Goal: Transaction & Acquisition: Complete application form

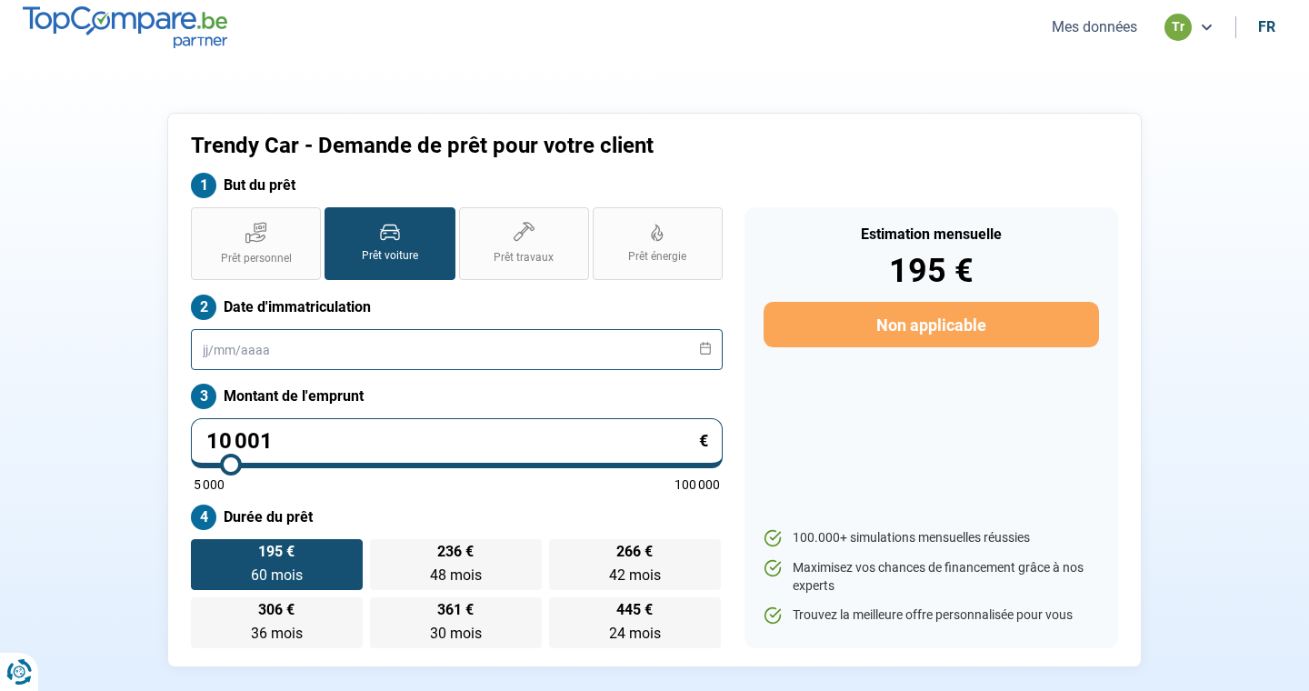
click at [287, 353] on input "text" at bounding box center [457, 349] width 532 height 41
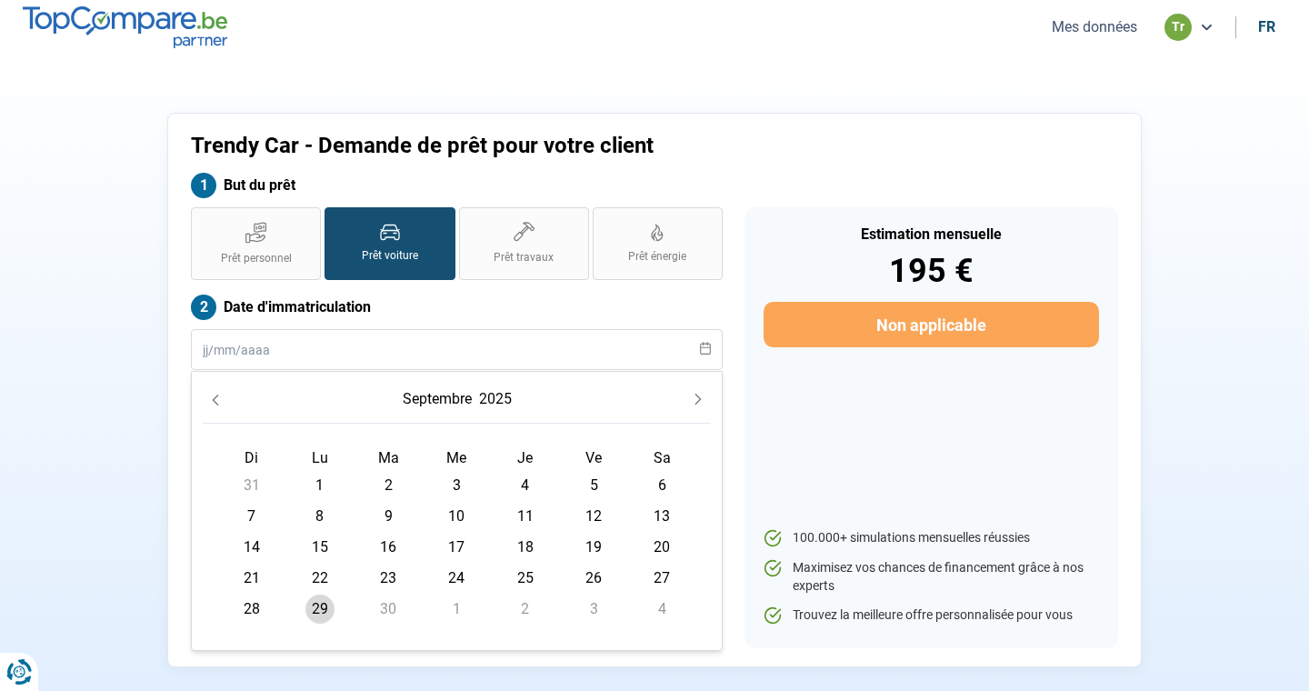
click at [222, 398] on button "Previous Month" at bounding box center [215, 398] width 25 height 25
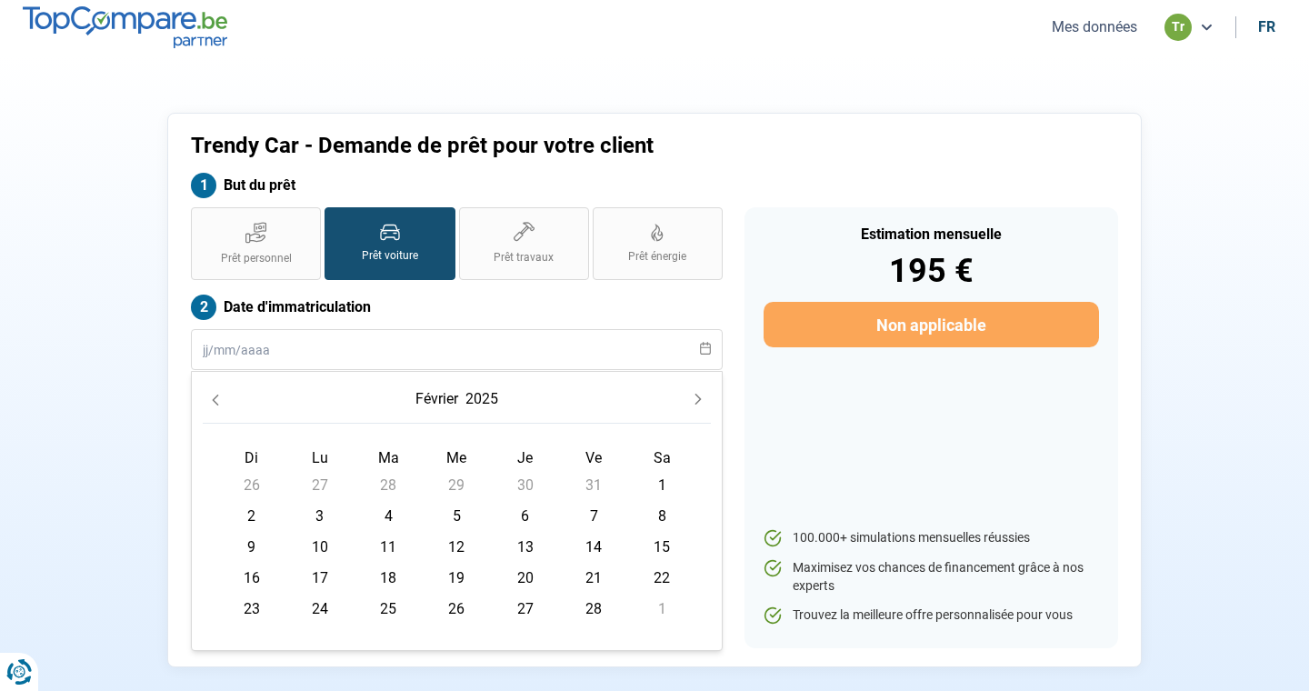
click at [222, 398] on button "Previous Month" at bounding box center [215, 398] width 25 height 25
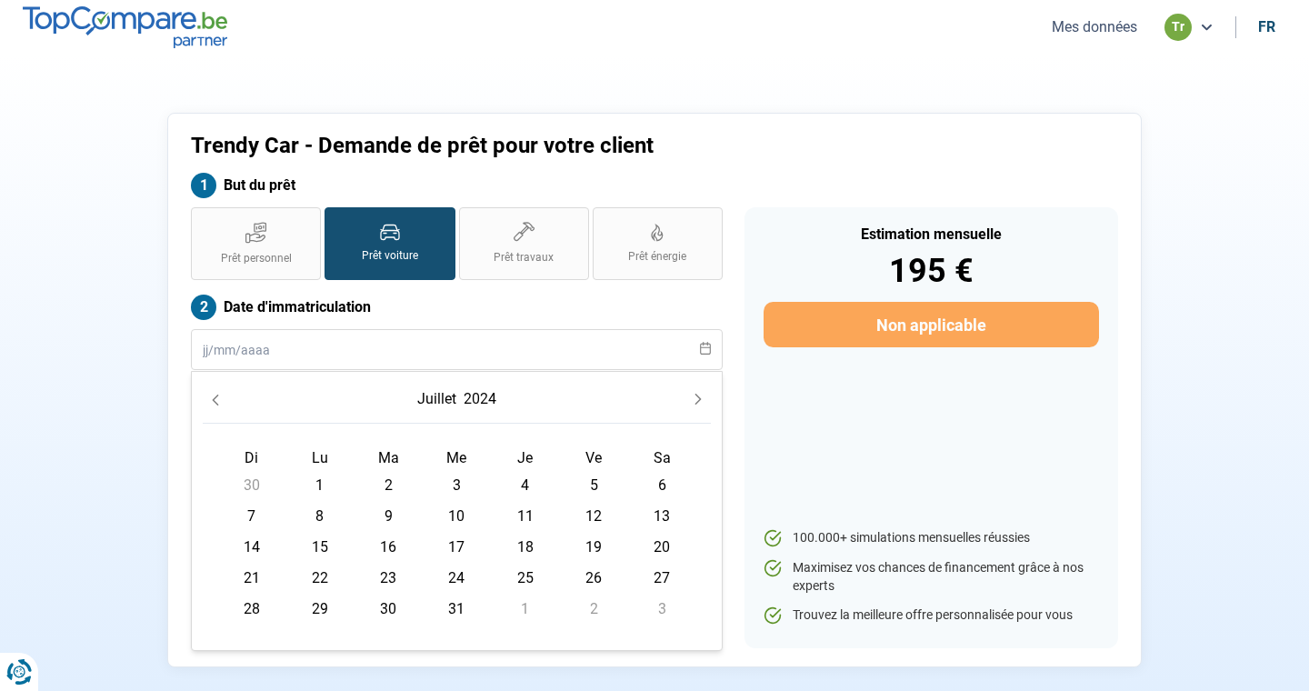
click at [222, 398] on button "Previous Month" at bounding box center [215, 398] width 25 height 25
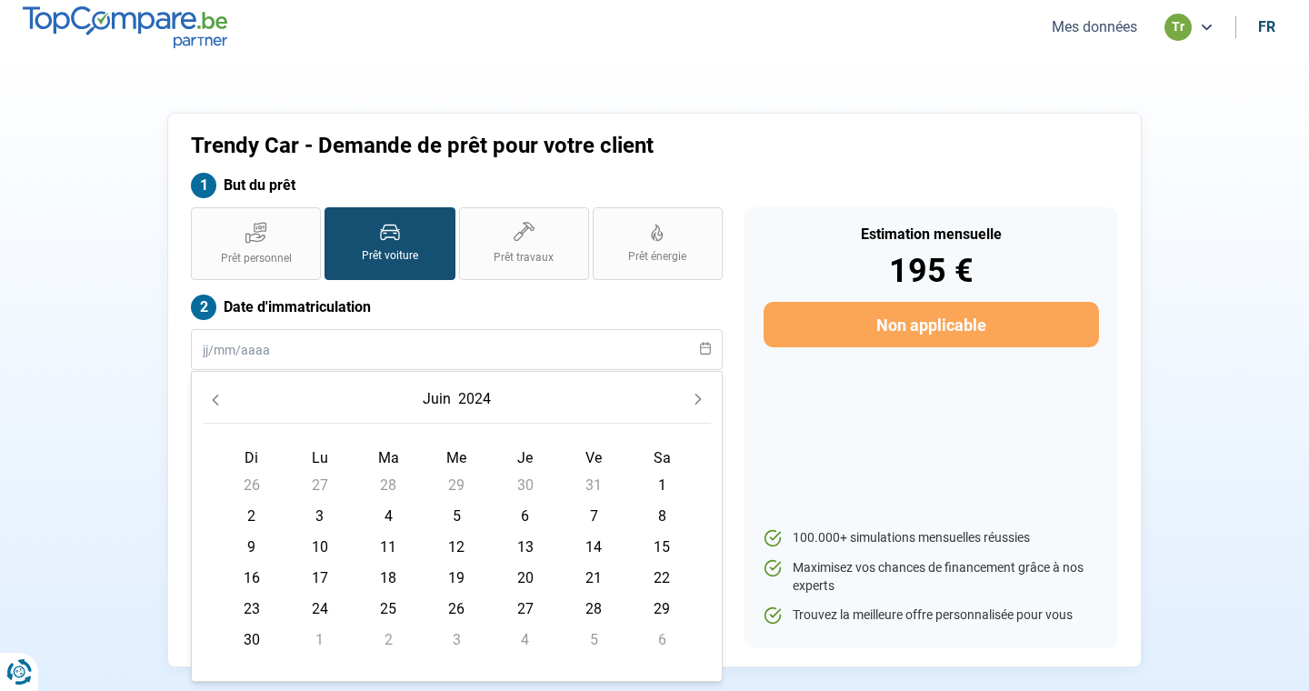
click at [222, 398] on button "Previous Month" at bounding box center [215, 398] width 25 height 25
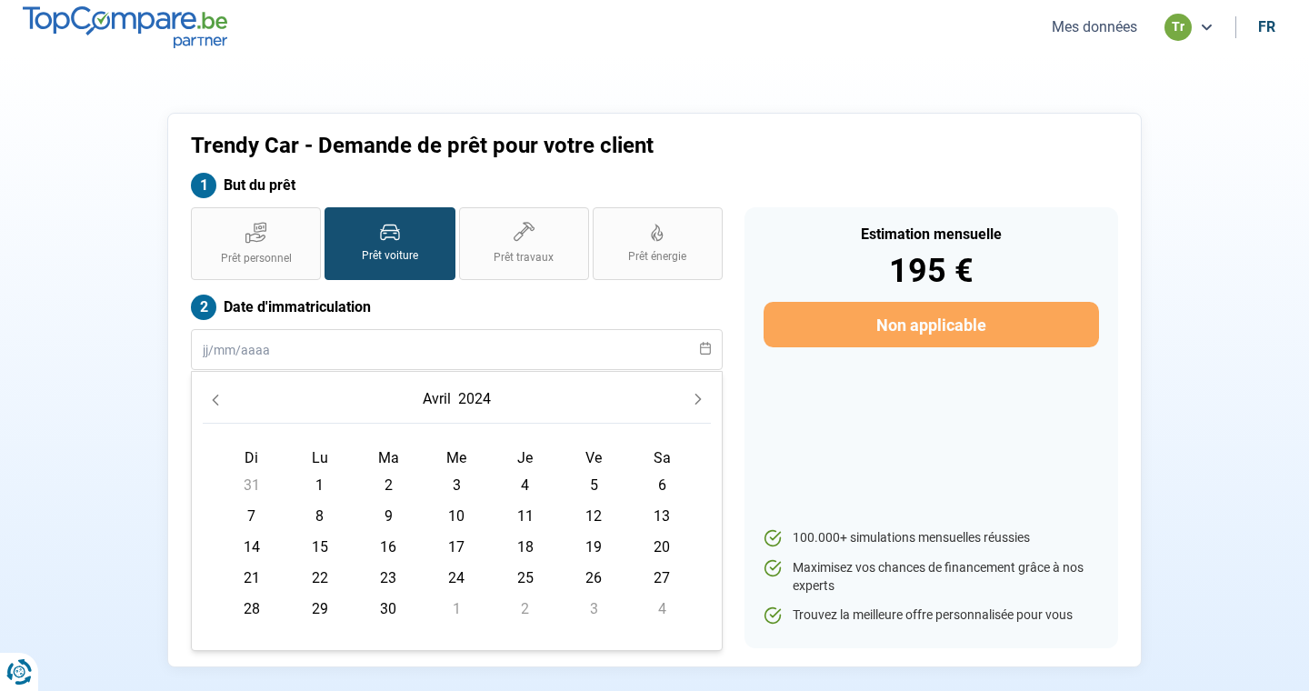
click at [222, 398] on button "Previous Month" at bounding box center [215, 398] width 25 height 25
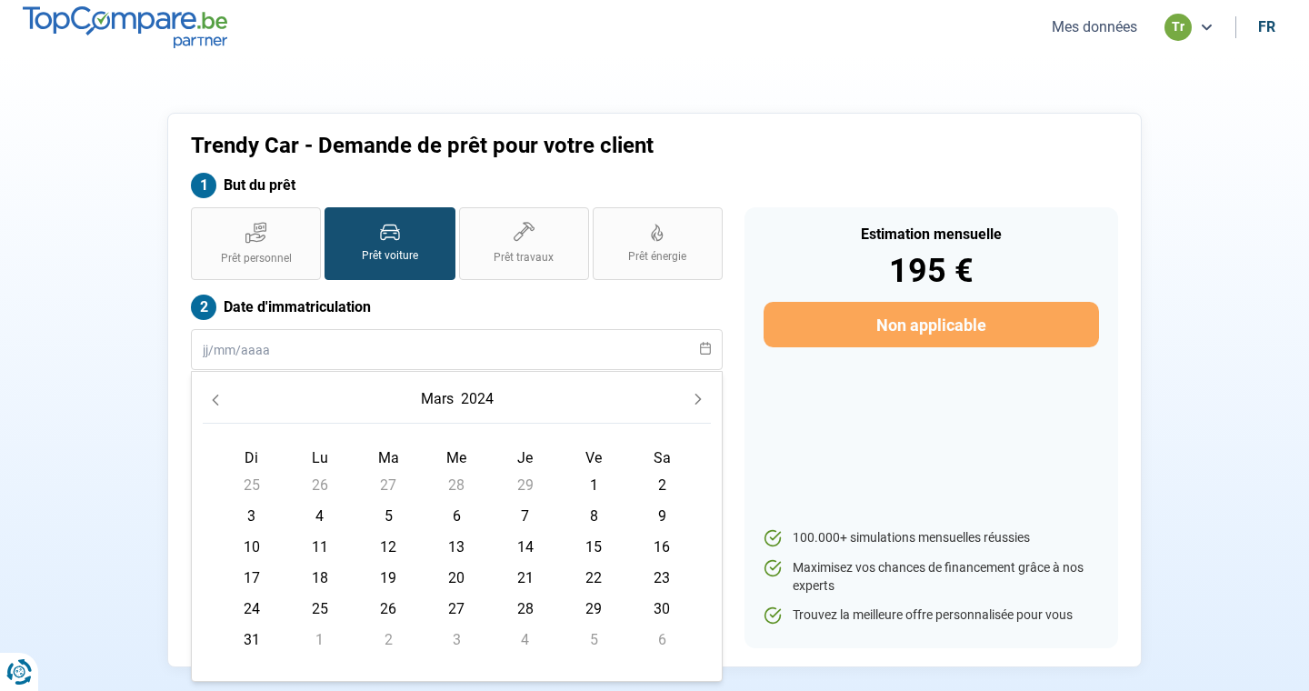
click at [222, 398] on button "Previous Month" at bounding box center [215, 398] width 25 height 25
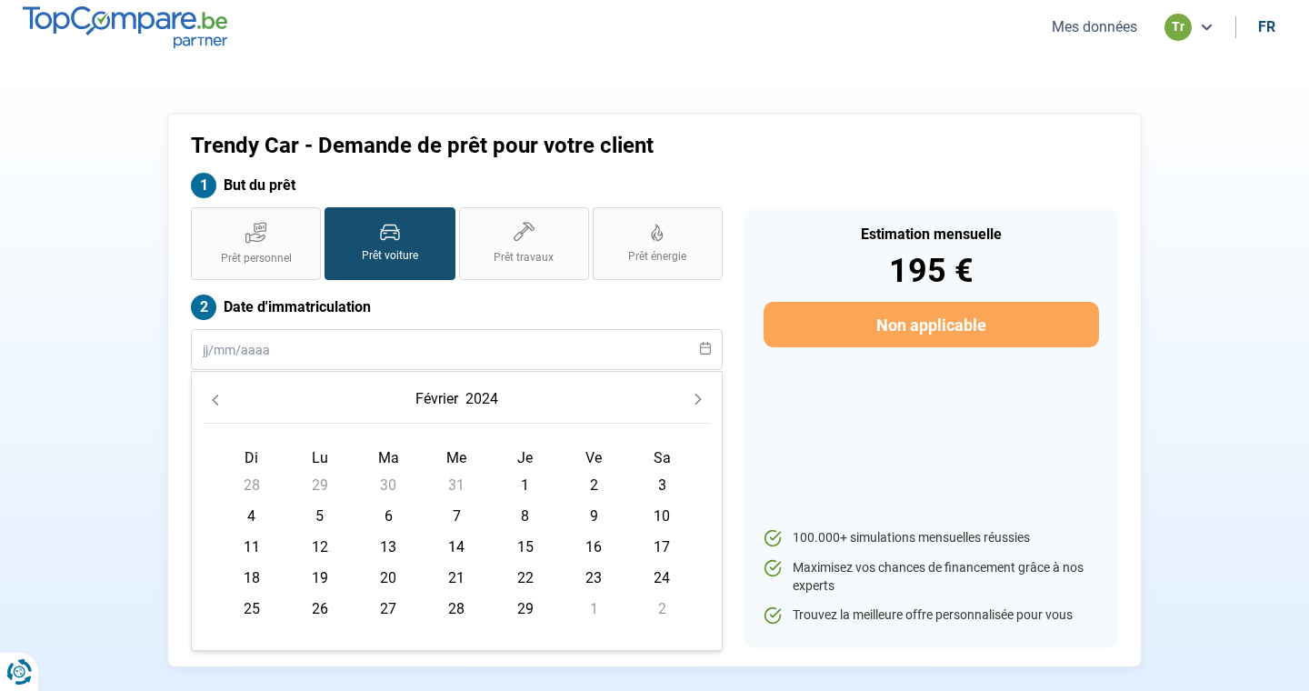
click at [222, 398] on button "Previous Month" at bounding box center [215, 398] width 25 height 25
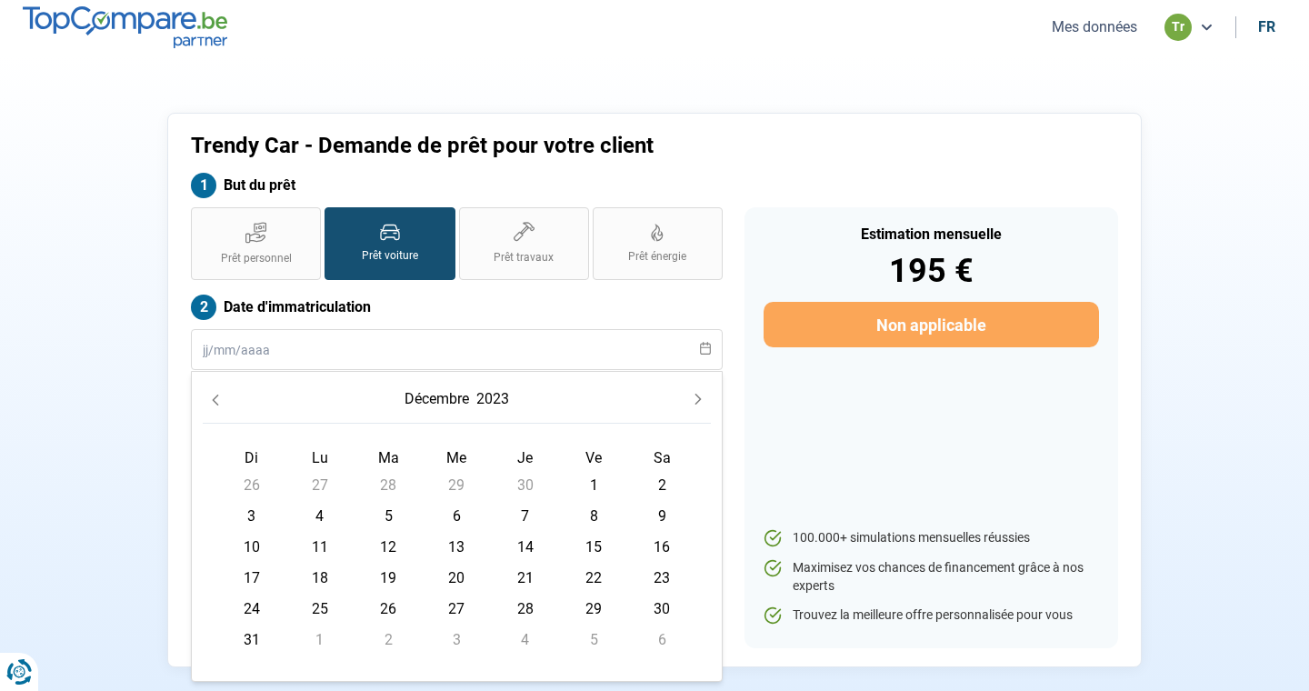
click at [222, 398] on button "Previous Month" at bounding box center [215, 398] width 25 height 25
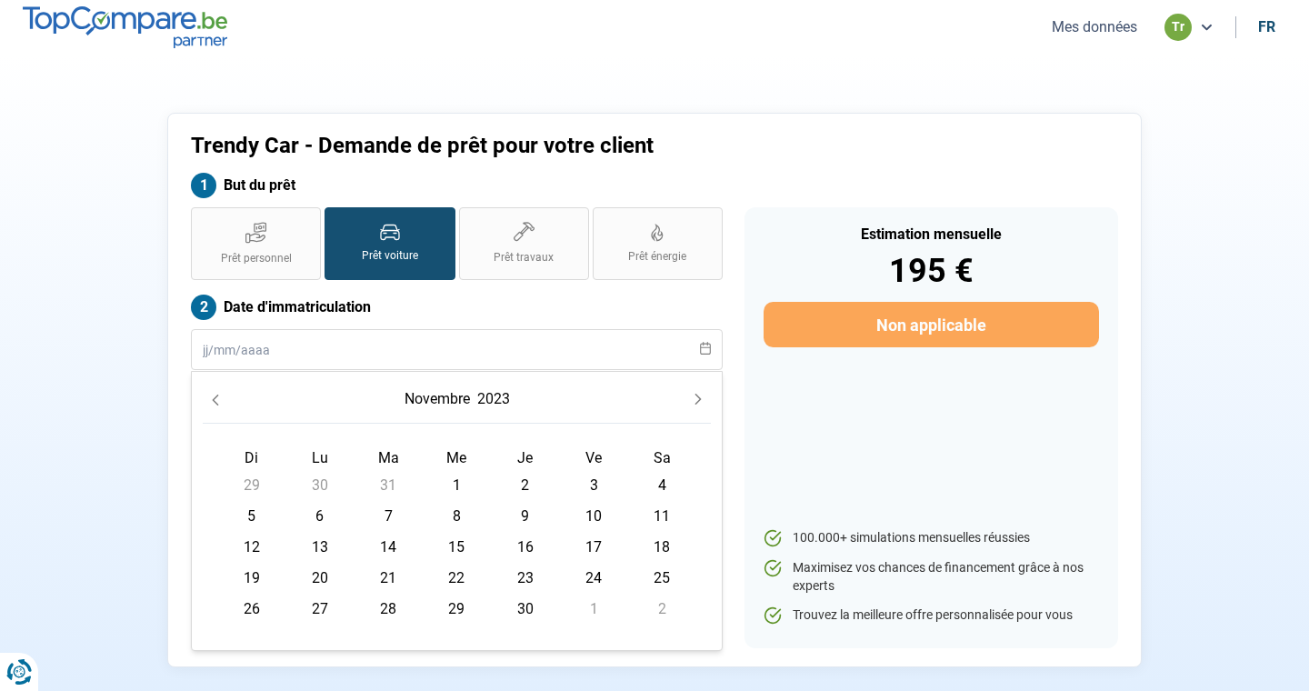
click at [222, 398] on button "Previous Month" at bounding box center [215, 398] width 25 height 25
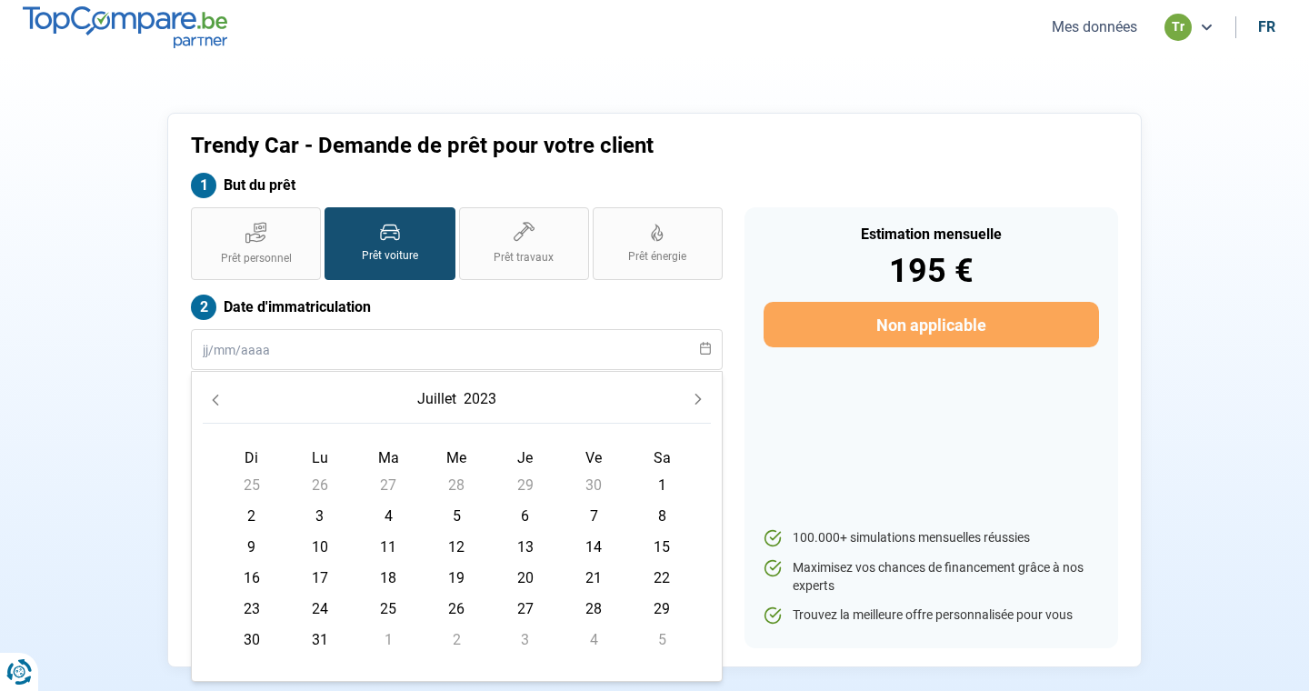
click at [222, 398] on button "Previous Month" at bounding box center [215, 398] width 25 height 25
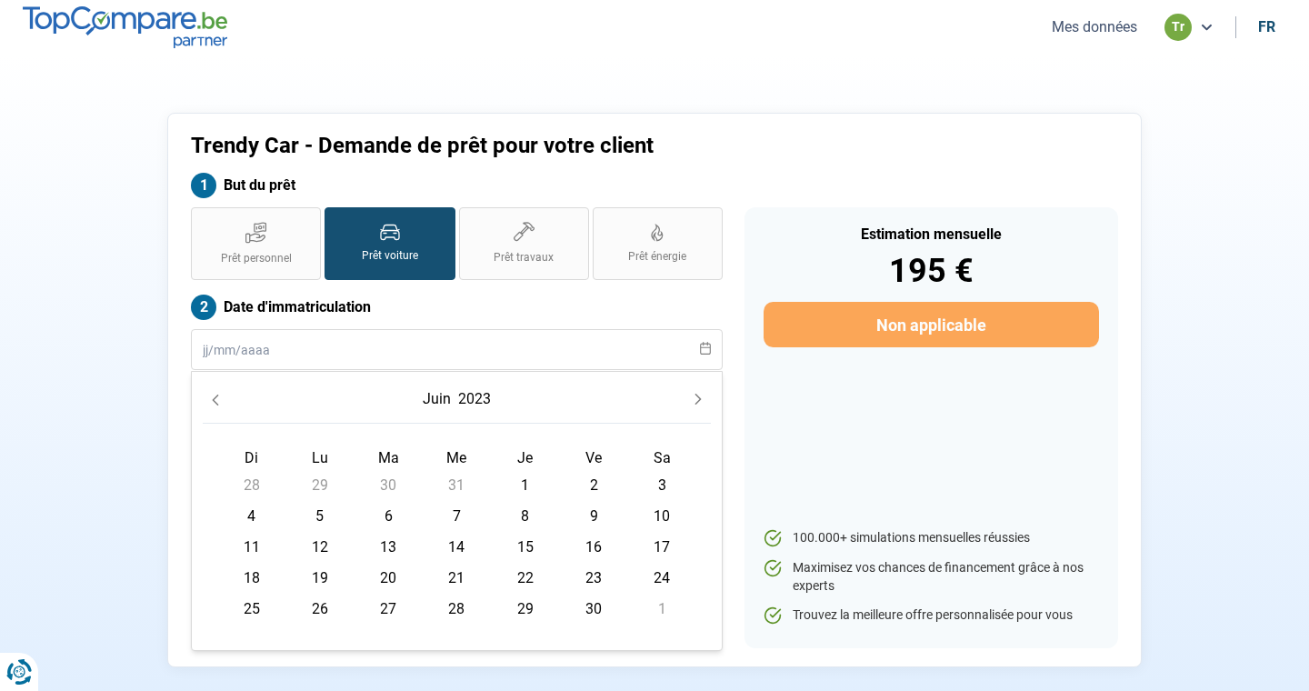
click at [222, 398] on button "Previous Month" at bounding box center [215, 398] width 25 height 25
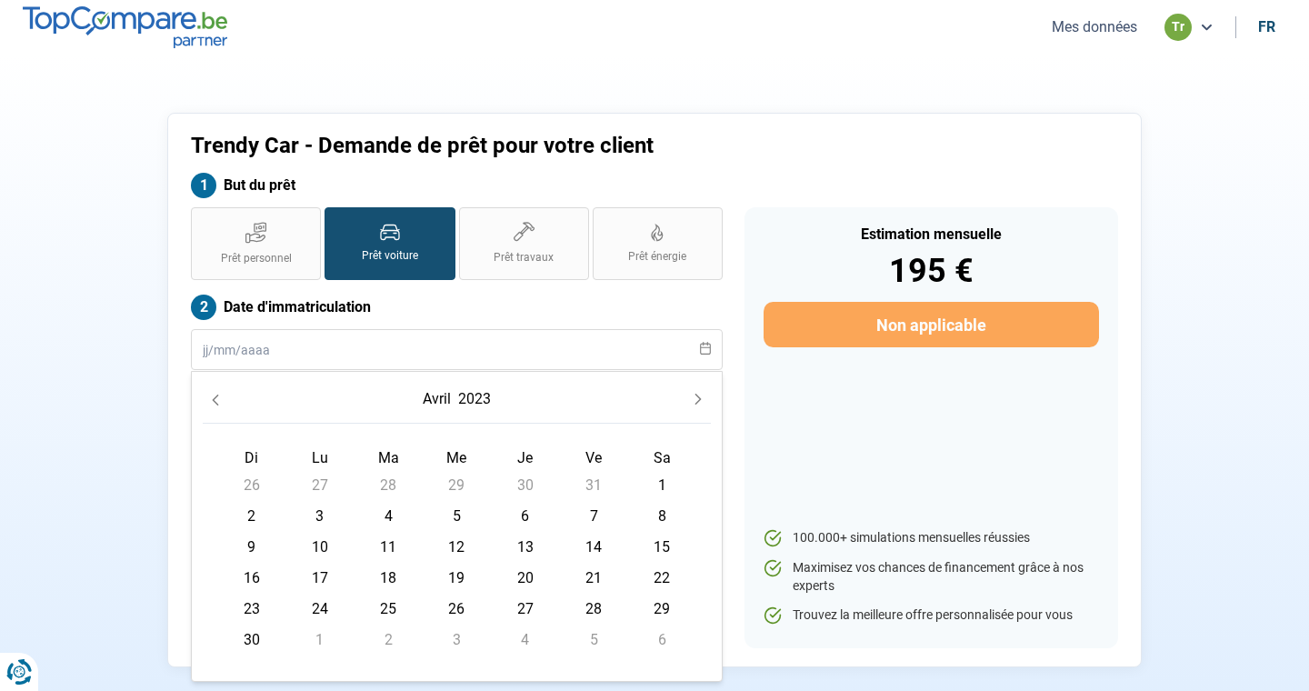
click at [222, 398] on button "Previous Month" at bounding box center [215, 398] width 25 height 25
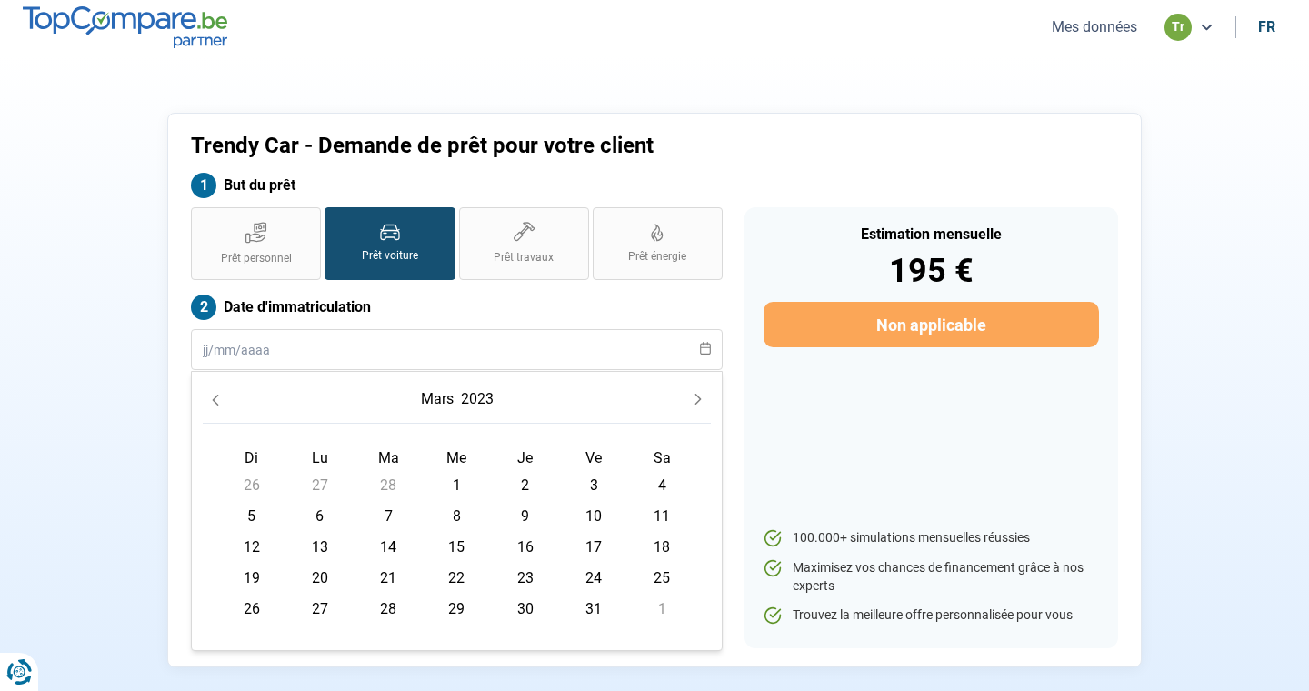
click at [222, 398] on button "Previous Month" at bounding box center [215, 398] width 25 height 25
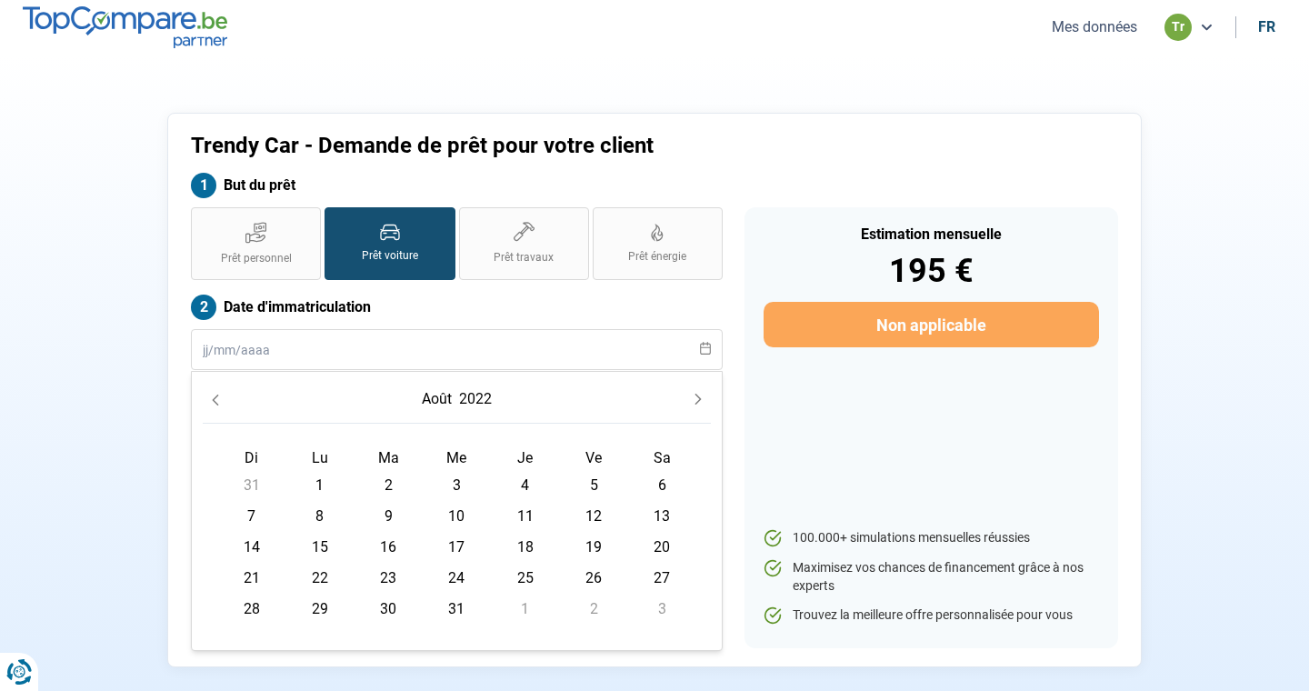
click at [222, 398] on button "Previous Month" at bounding box center [215, 398] width 25 height 25
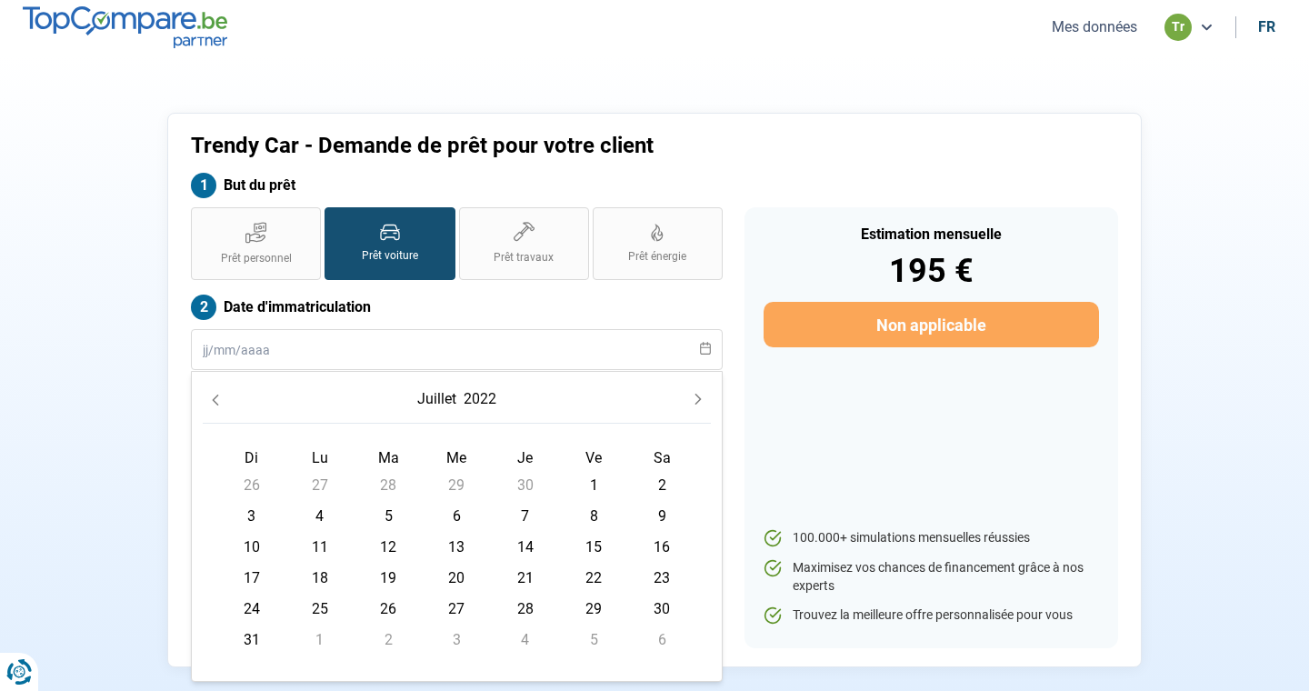
click at [222, 398] on button "Previous Month" at bounding box center [215, 398] width 25 height 25
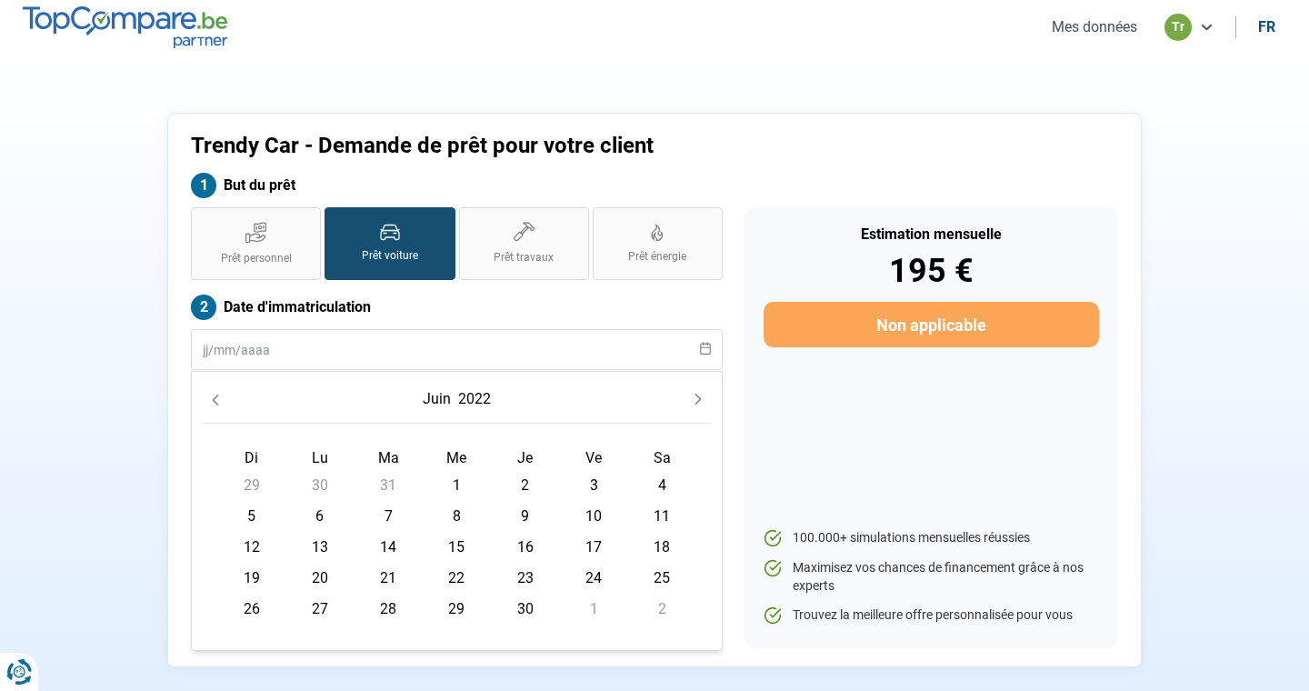
click at [222, 398] on button "Previous Month" at bounding box center [215, 398] width 25 height 25
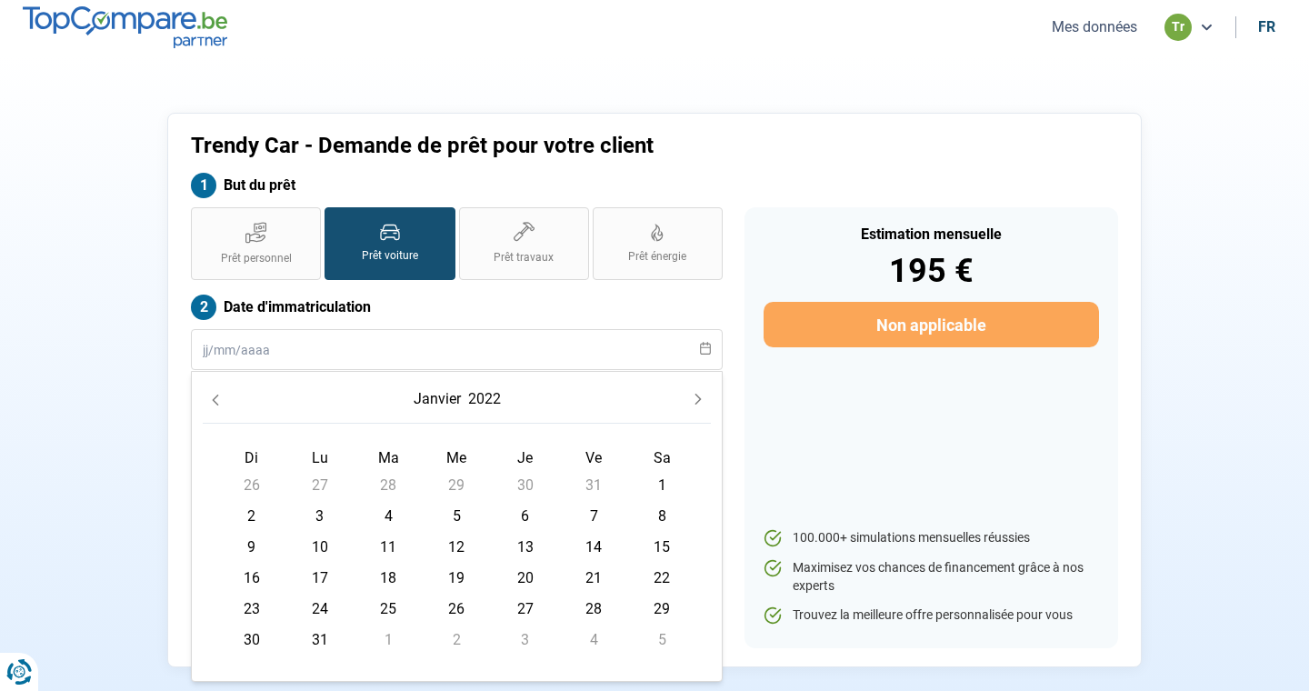
click at [222, 398] on button "Previous Month" at bounding box center [215, 398] width 25 height 25
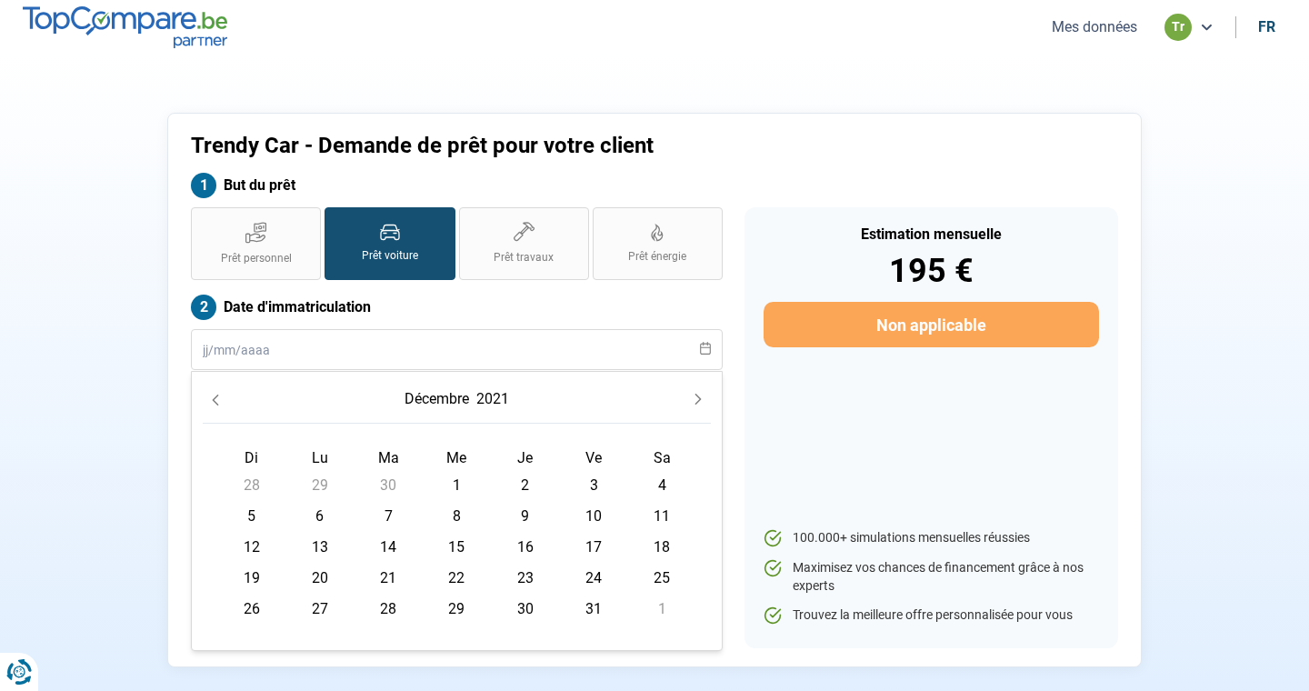
click at [222, 398] on button "Previous Month" at bounding box center [215, 398] width 25 height 25
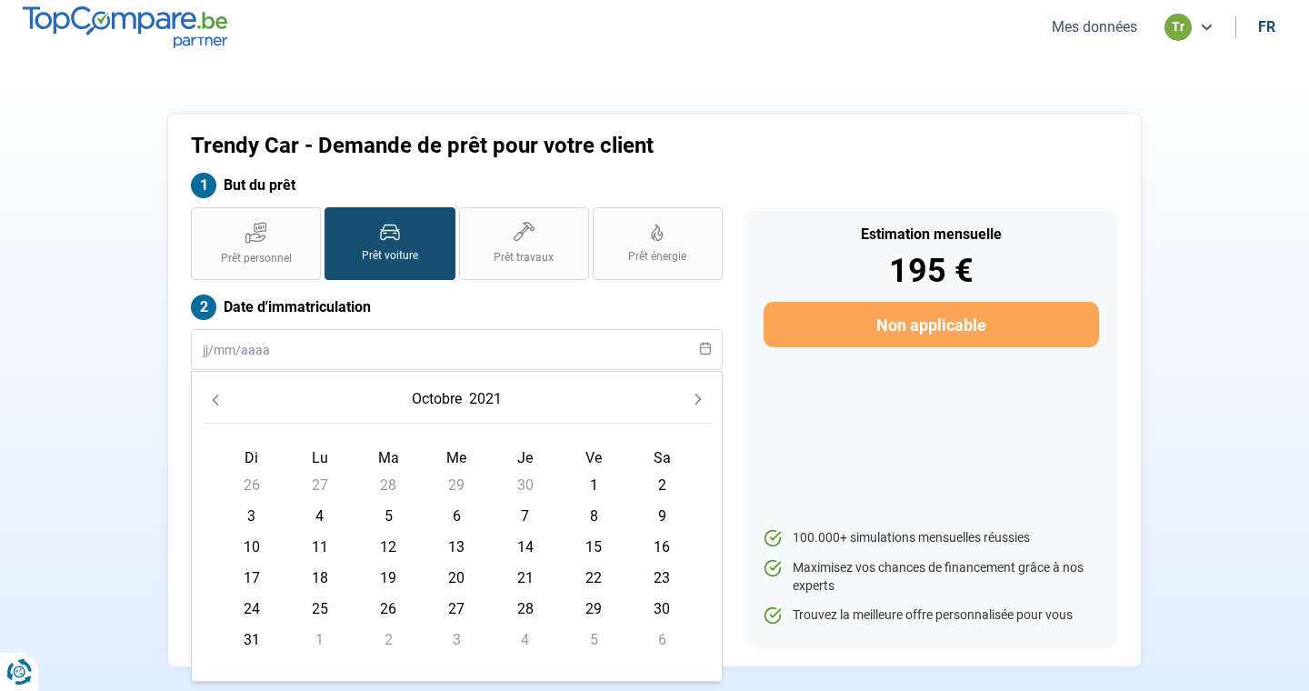
click at [222, 398] on button "Previous Month" at bounding box center [215, 398] width 25 height 25
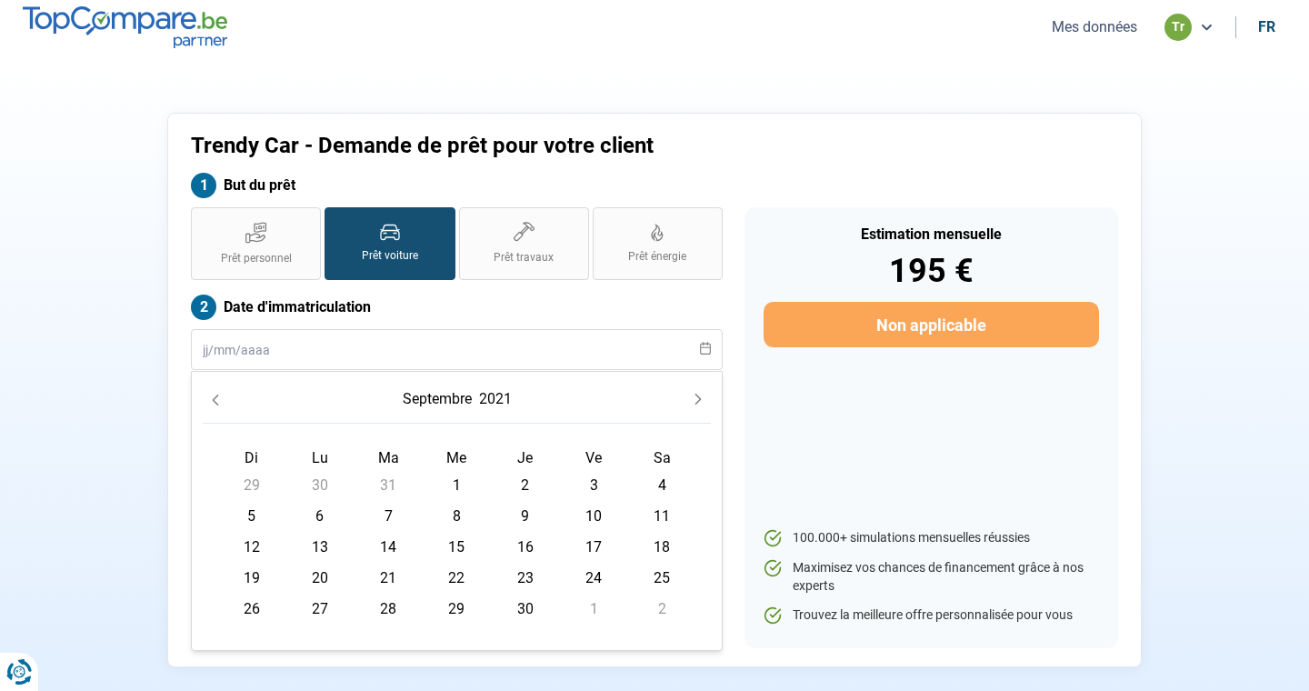
click at [222, 398] on button "Previous Month" at bounding box center [215, 398] width 25 height 25
click at [392, 518] on span "8" at bounding box center [388, 516] width 29 height 29
type input "[DATE]"
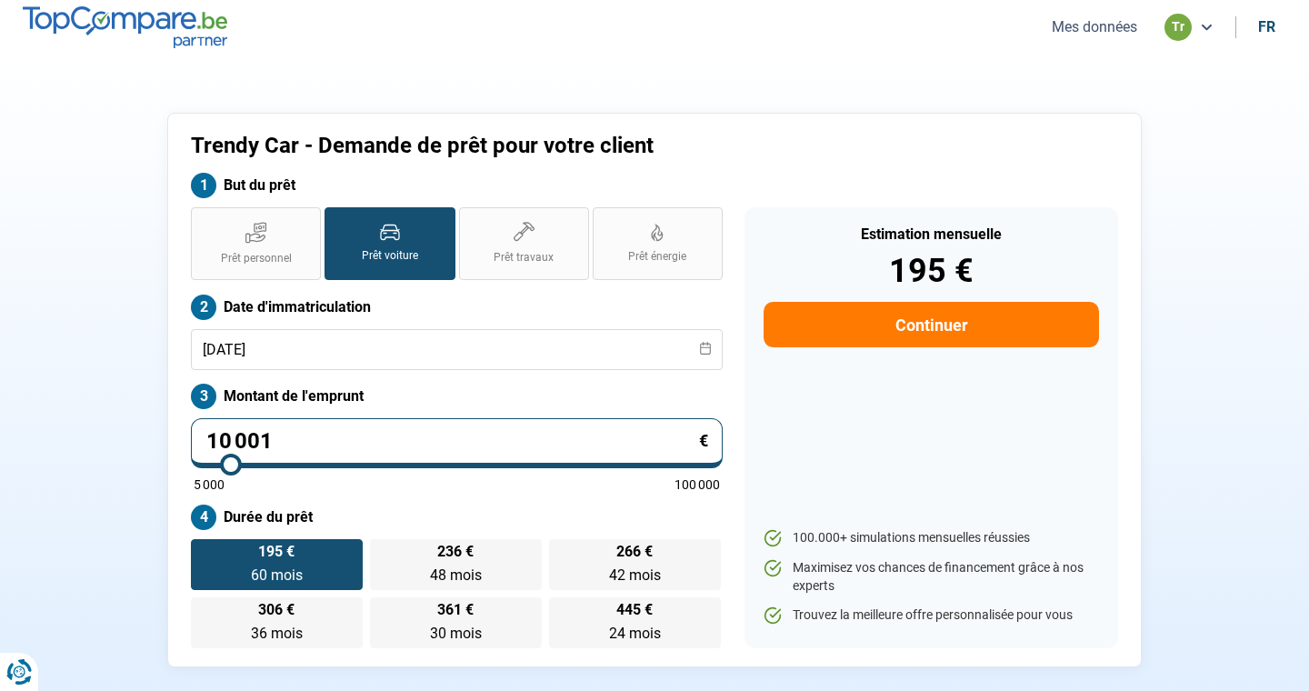
click at [409, 447] on input "10 001" at bounding box center [457, 443] width 532 height 50
type input "1 000"
type input "5000"
type input "100"
type input "5000"
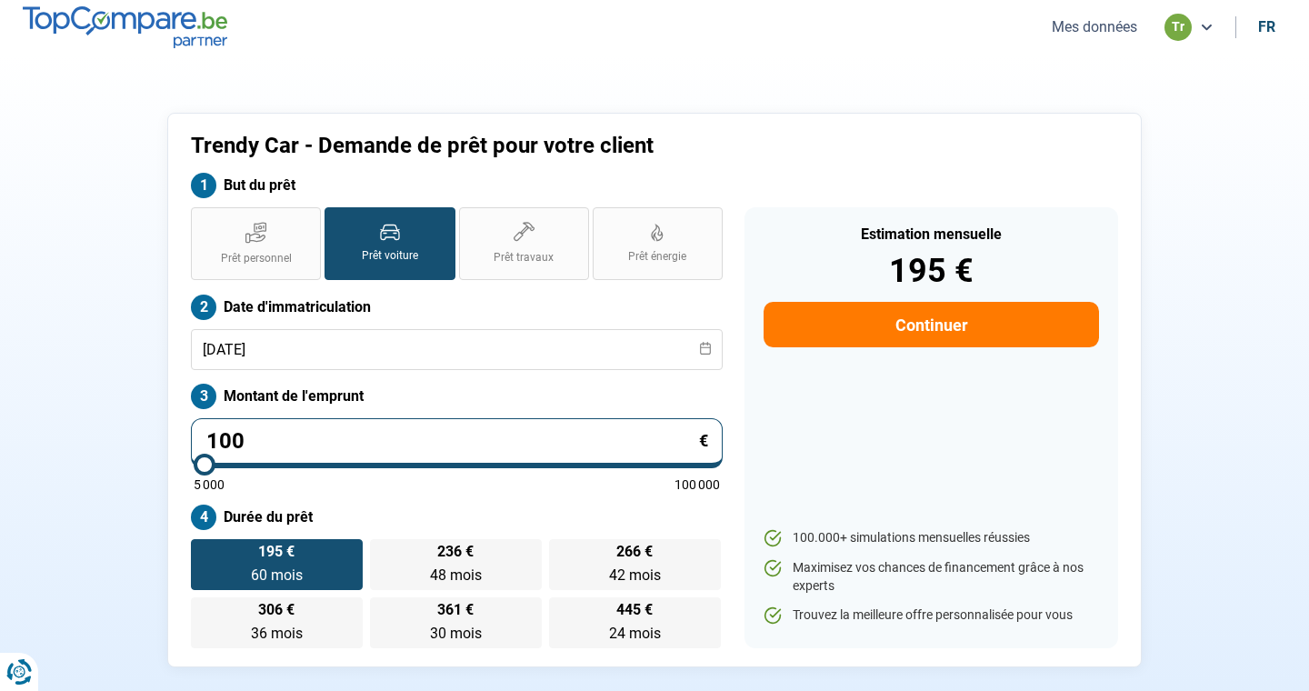
type input "10"
type input "5000"
type input "1"
type input "5000"
type input "0"
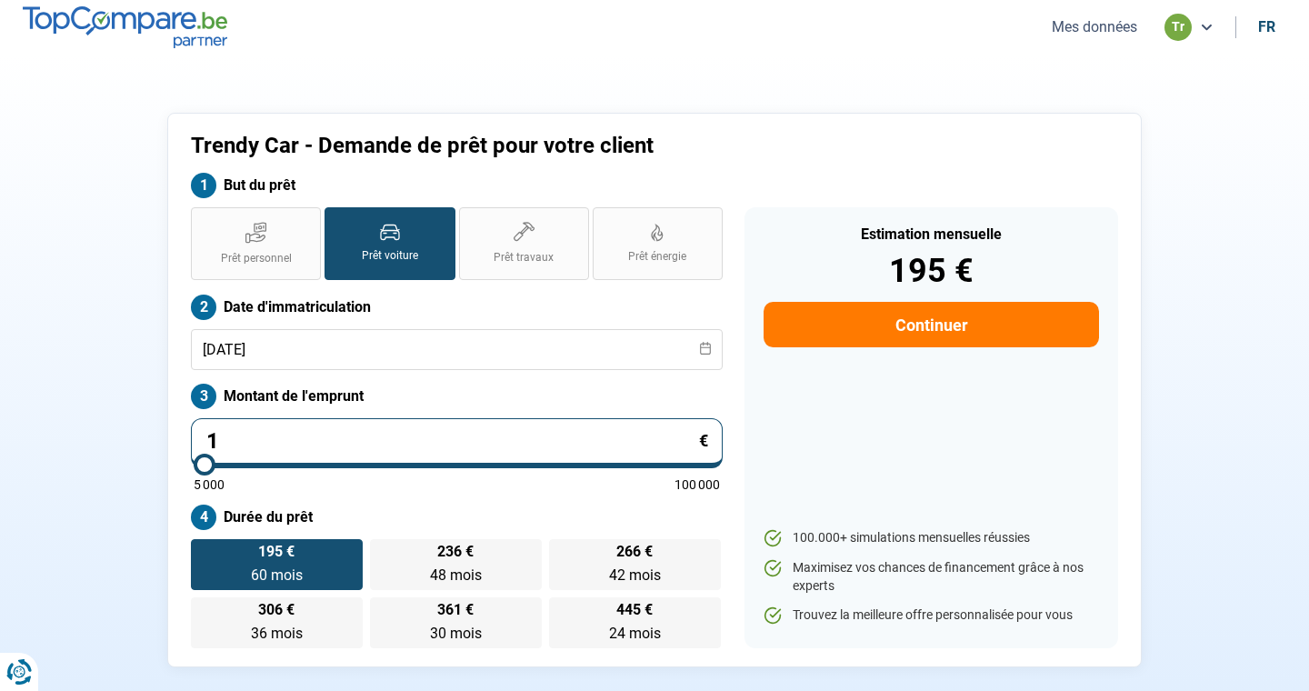
type input "5000"
type input "2"
type input "5000"
type input "25"
type input "5000"
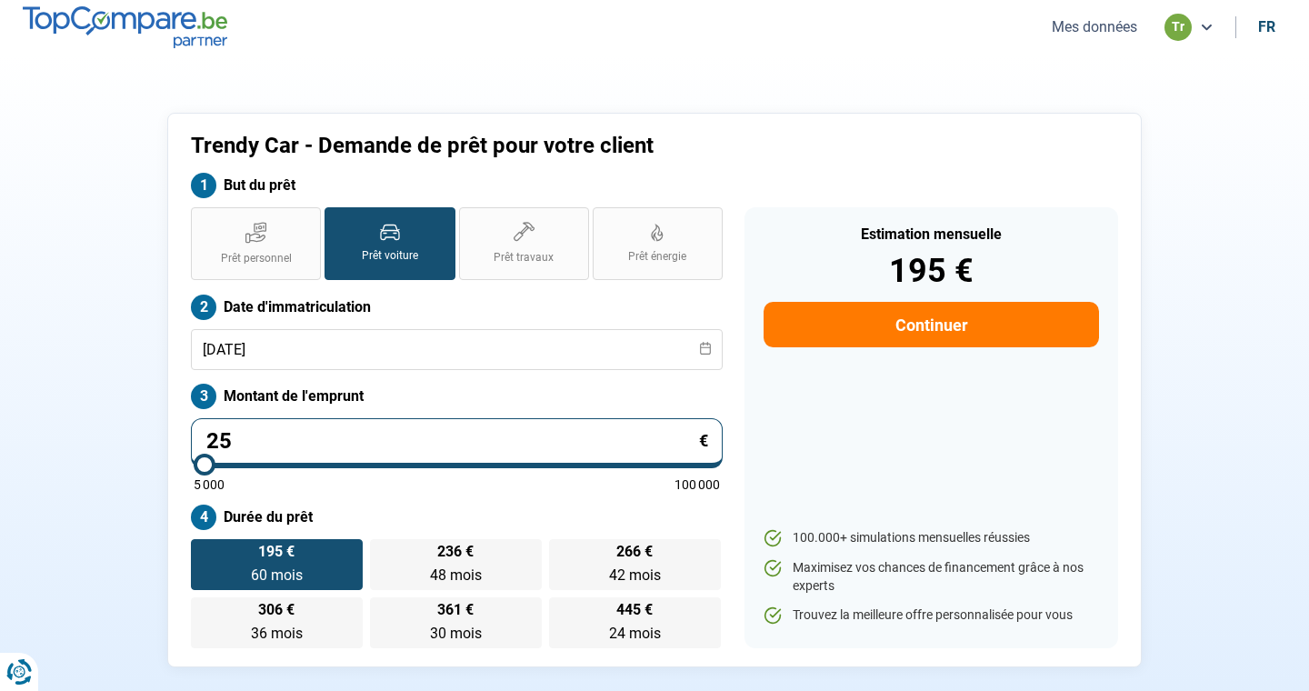
type input "259"
type input "5000"
type input "2 590"
type input "5000"
type input "25 900"
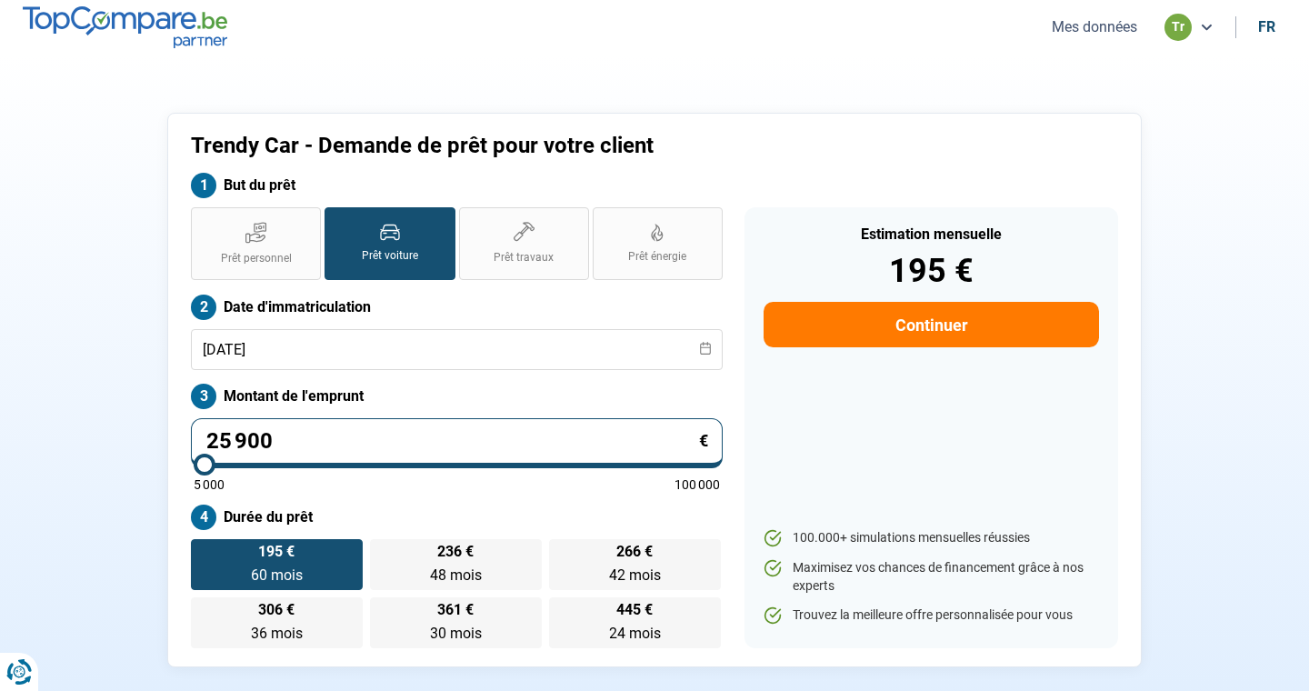
type input "26000"
type input "25 900"
type input "26000"
click at [703, 393] on label "Montant de l'emprunt" at bounding box center [457, 396] width 532 height 25
click at [959, 328] on button "Continuer" at bounding box center [931, 324] width 335 height 45
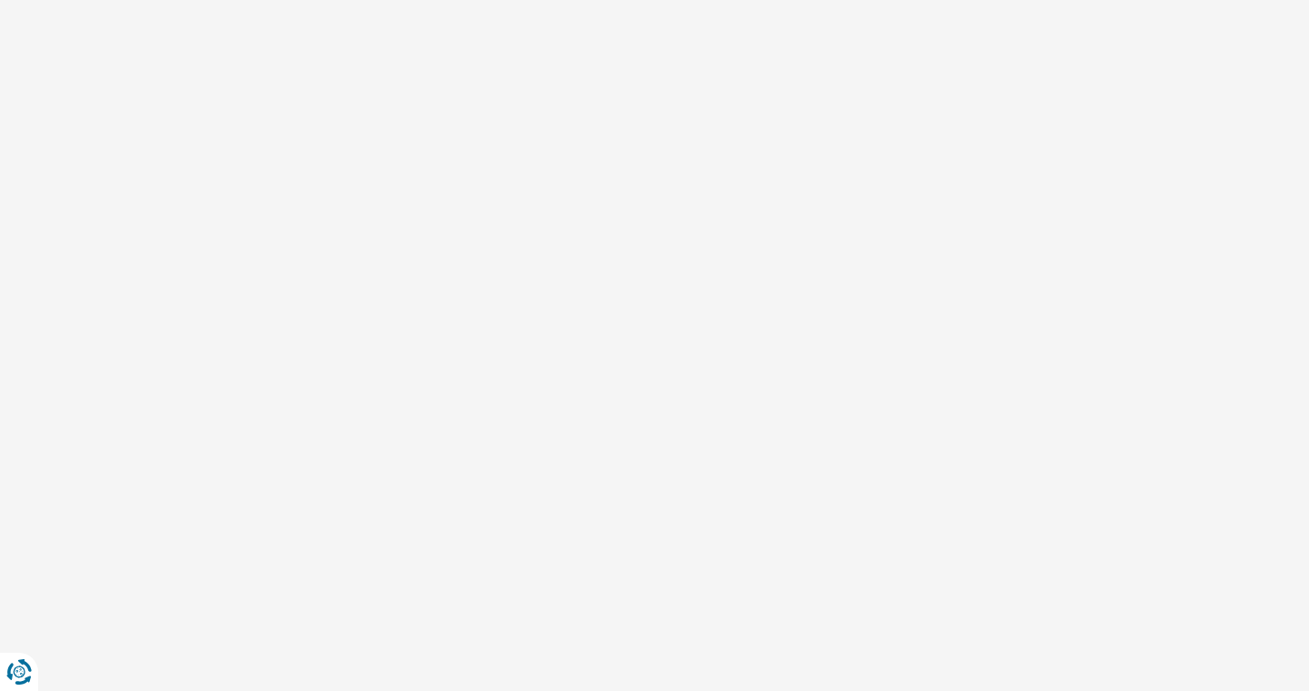
select select "32"
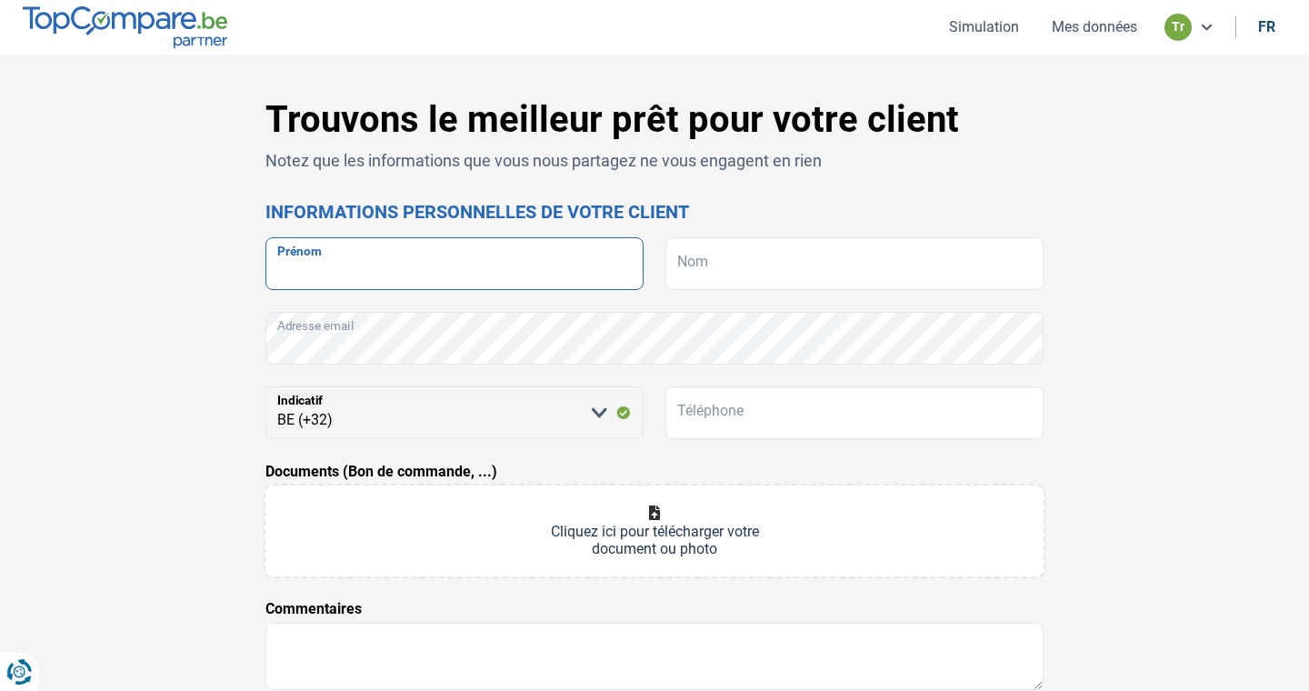
click at [460, 269] on input "Prénom" at bounding box center [454, 263] width 378 height 53
type input "[PERSON_NAME]"
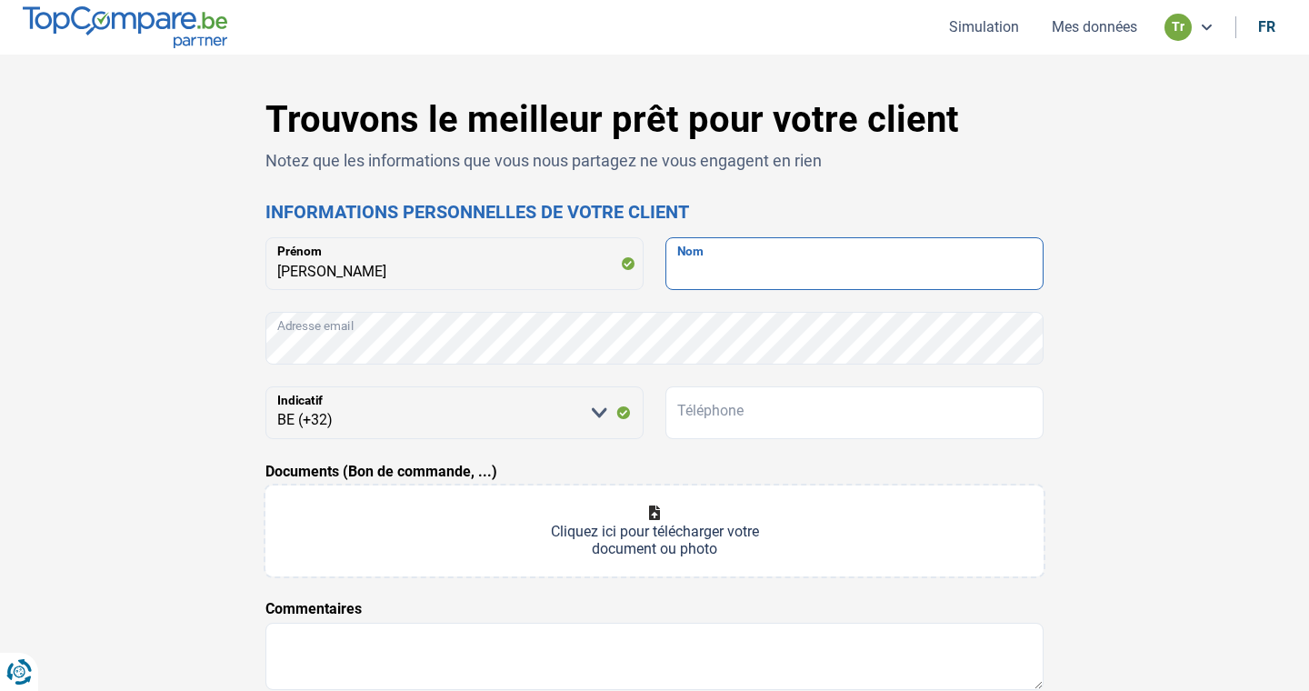
click at [726, 262] on input "Nom" at bounding box center [854, 263] width 378 height 53
type input "O"
type input "m"
type input "[PERSON_NAME]"
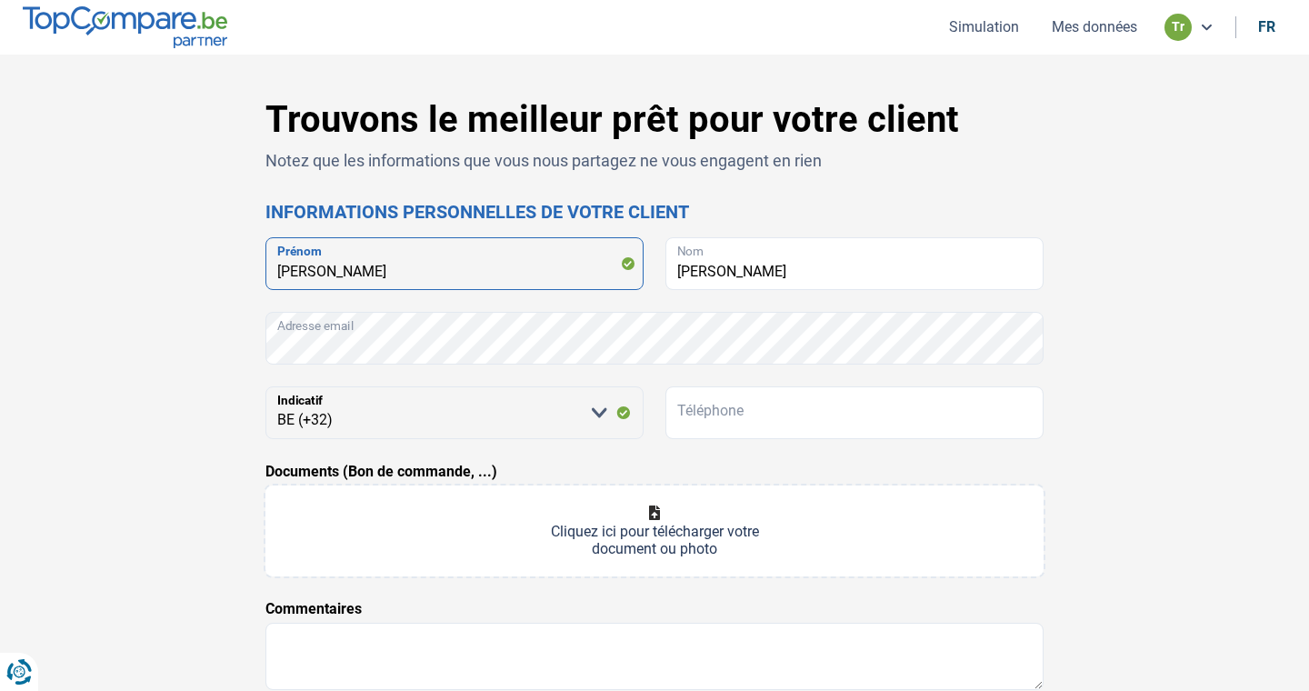
click at [421, 282] on input "[PERSON_NAME]" at bounding box center [454, 263] width 378 height 53
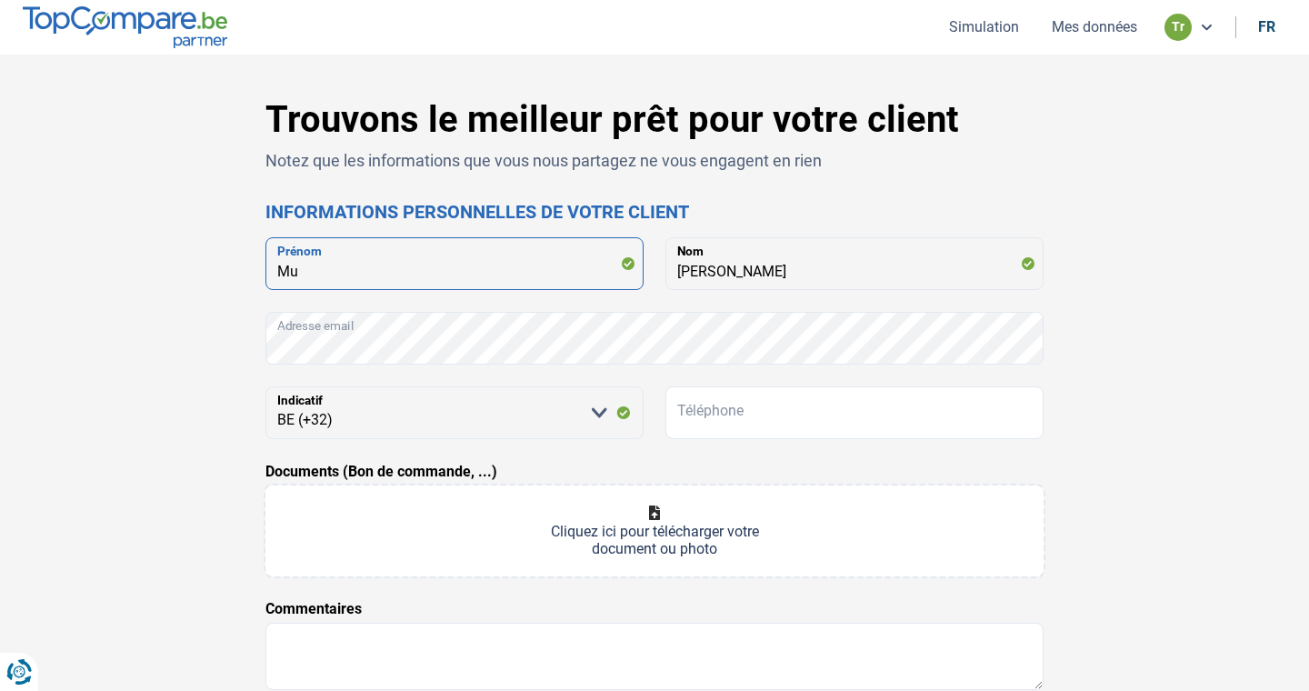
type input "M"
type input "[PERSON_NAME]"
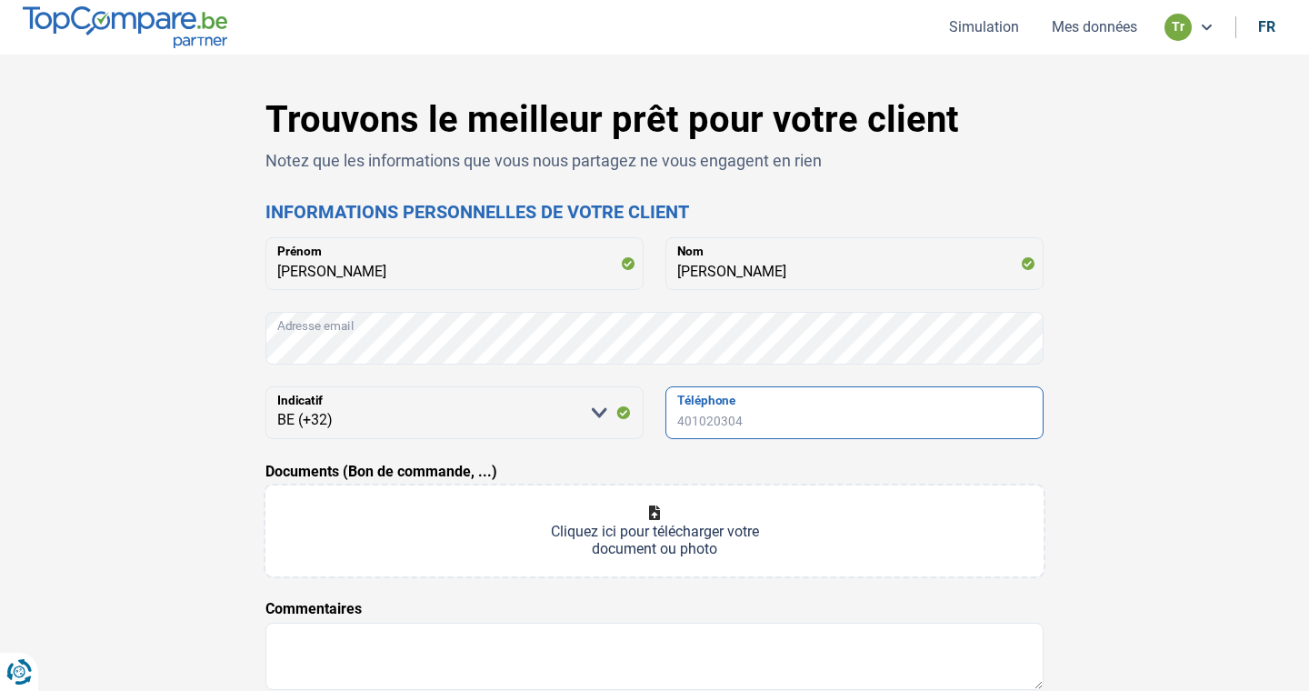
click at [709, 413] on input "Téléphone" at bounding box center [854, 412] width 378 height 53
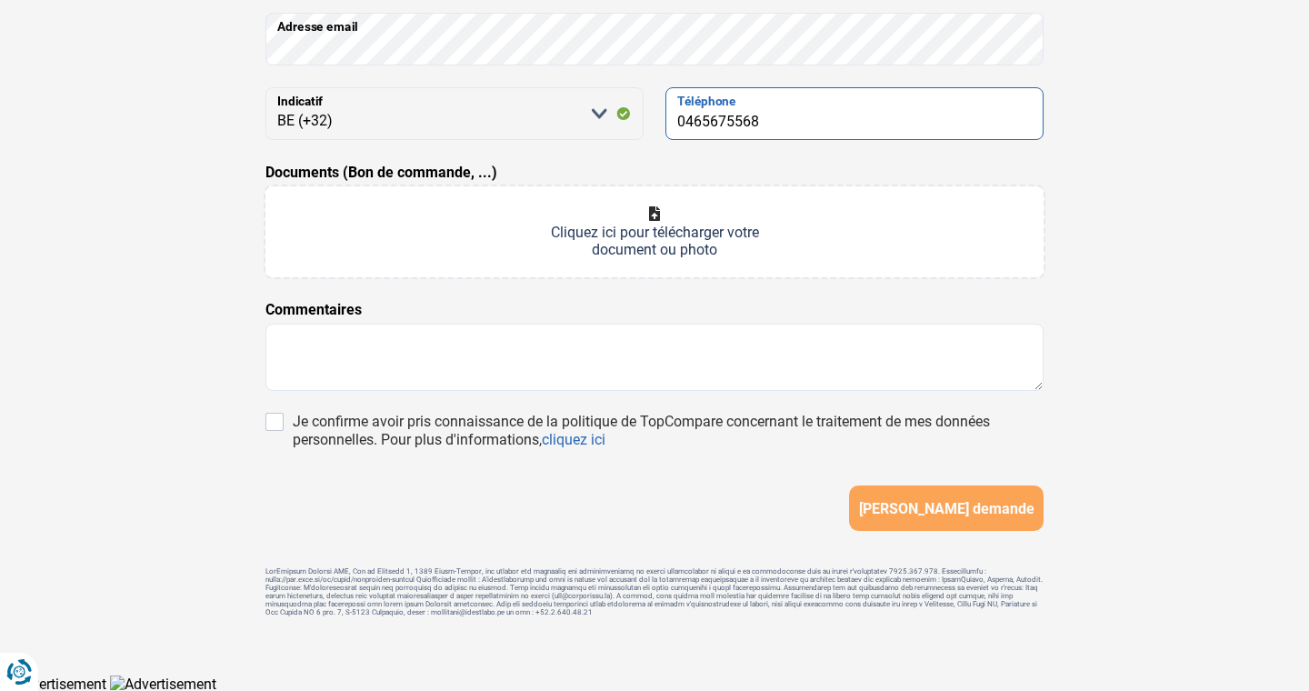
scroll to position [300, 0]
type input "0465675568"
click at [274, 418] on input "Je confirme avoir pris connaissance de la politique de TopCompare concernant le…" at bounding box center [274, 421] width 18 height 18
checkbox input "true"
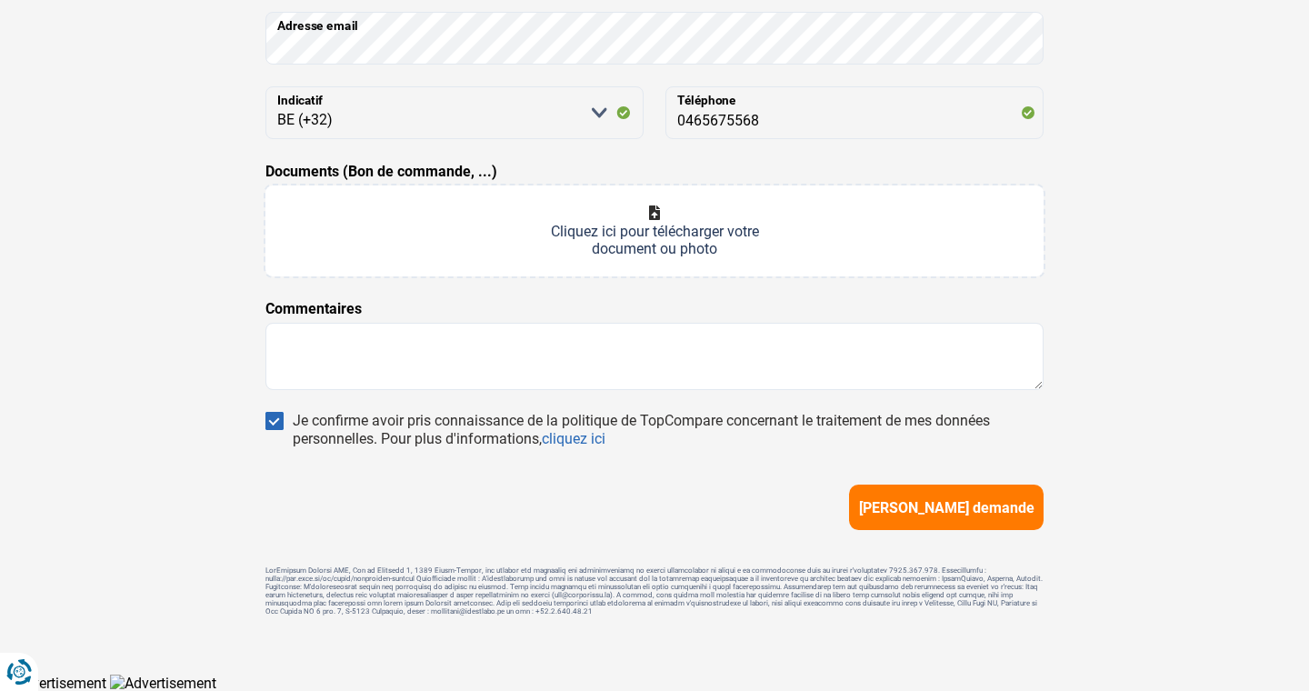
click at [664, 240] on input "Documents (Bon de commande, ...)" at bounding box center [654, 230] width 778 height 91
click at [665, 235] on input "Documents (Bon de commande, ...)" at bounding box center [654, 230] width 778 height 91
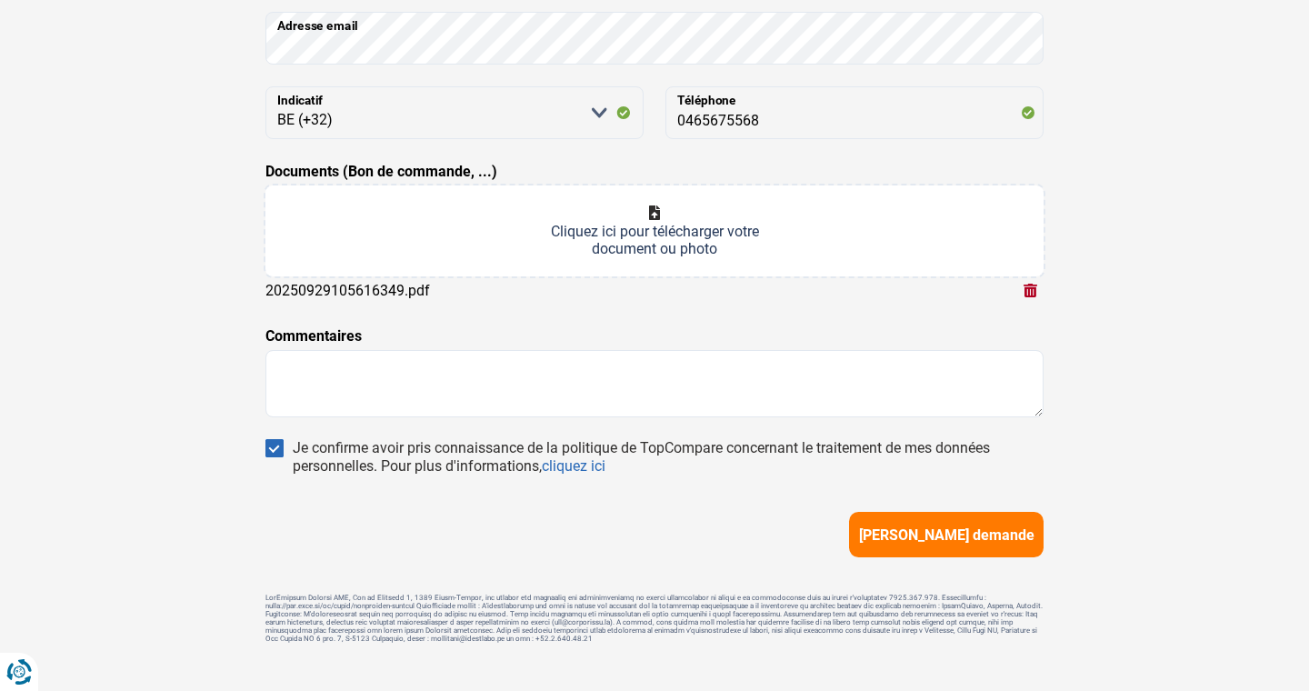
click at [644, 235] on input "Documents (Bon de commande, ...)" at bounding box center [654, 230] width 778 height 91
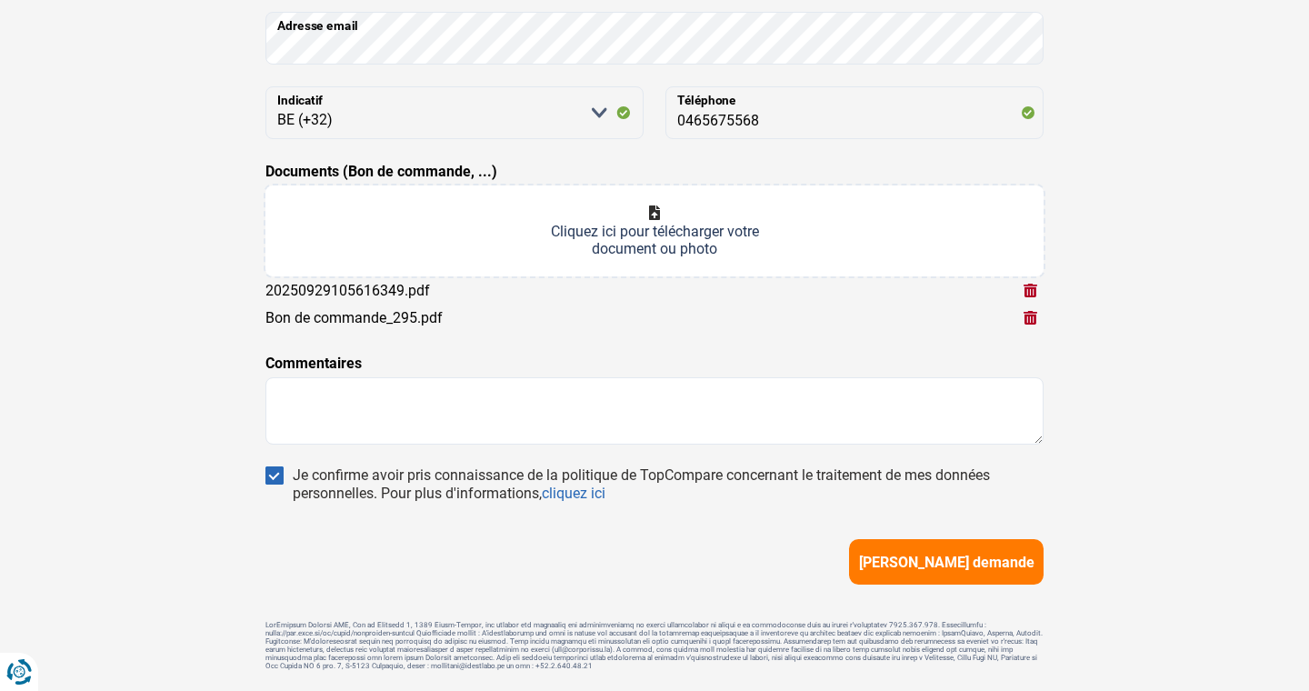
click at [656, 217] on input "Documents (Bon de commande, ...)" at bounding box center [654, 230] width 778 height 91
type input "C:\fakepath\1AE3061_20250603_Loonbrief_0000819.pdf"
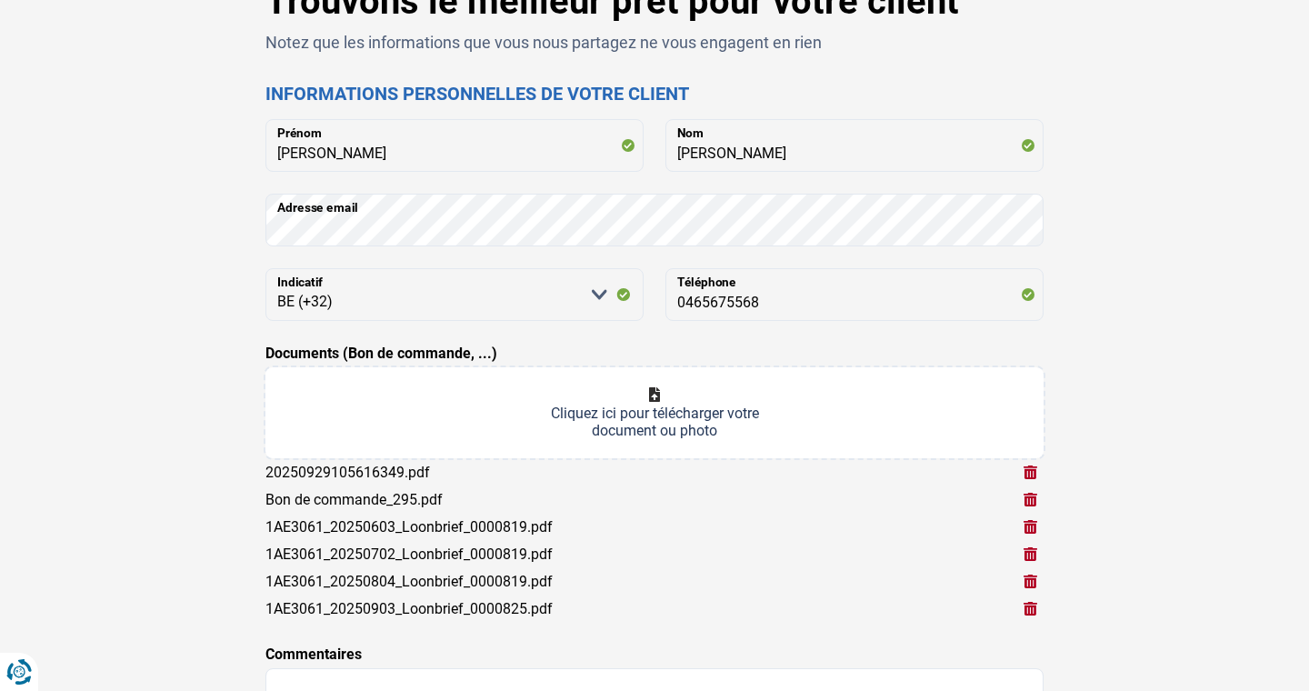
scroll to position [464, 0]
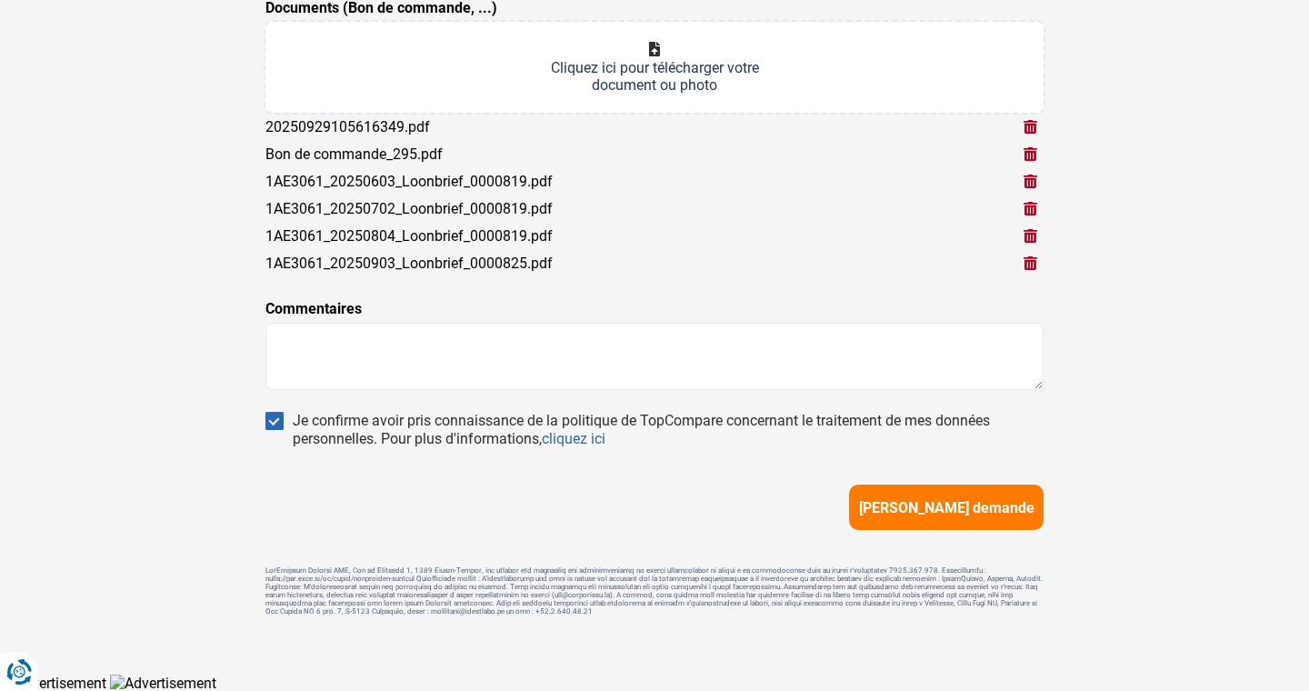
click at [948, 510] on span "[PERSON_NAME] demande" at bounding box center [946, 507] width 175 height 17
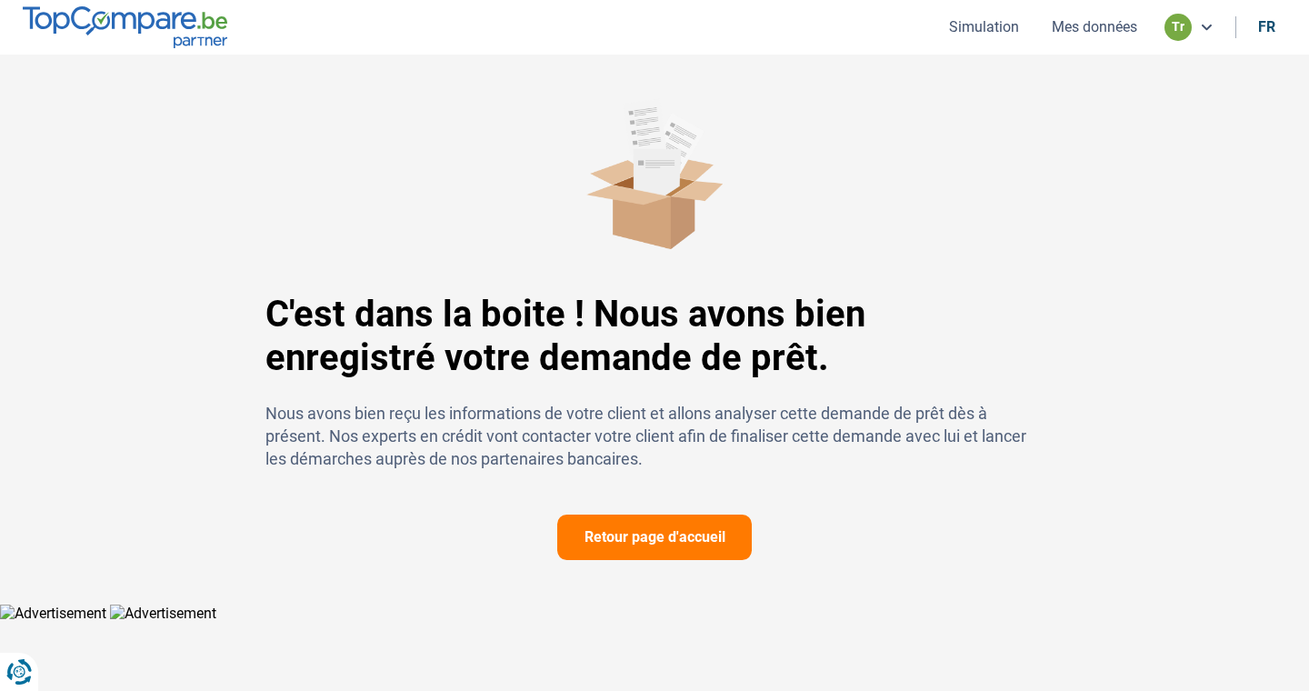
click at [1076, 30] on button "Mes données" at bounding box center [1094, 26] width 96 height 19
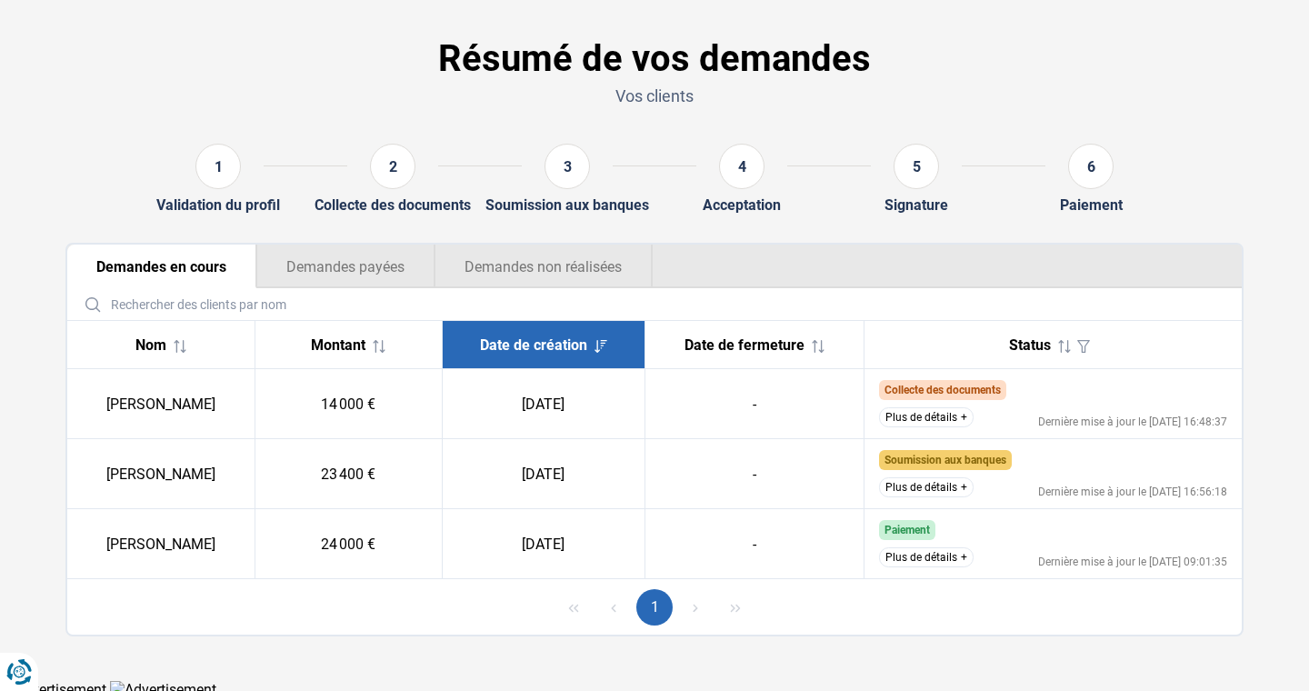
scroll to position [64, 0]
